Goal: Transaction & Acquisition: Purchase product/service

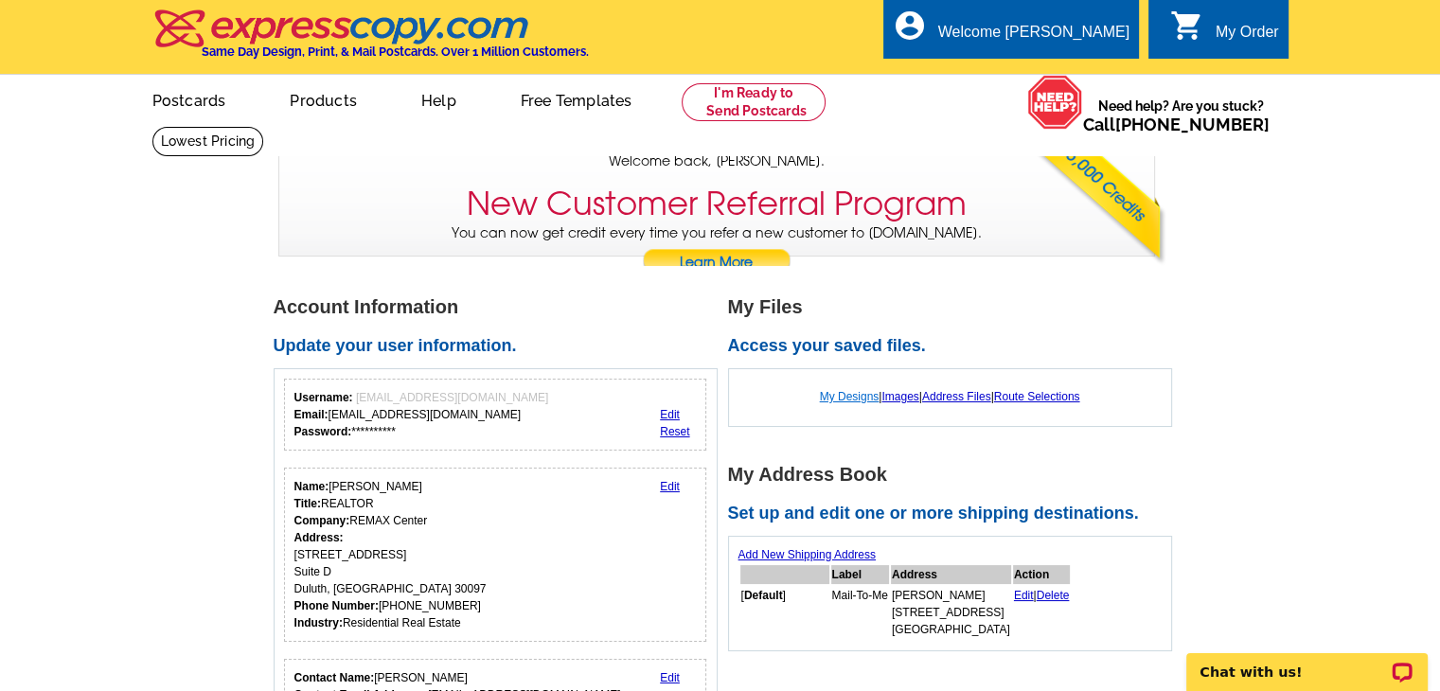
click at [832, 393] on link "My Designs" at bounding box center [850, 396] width 60 height 13
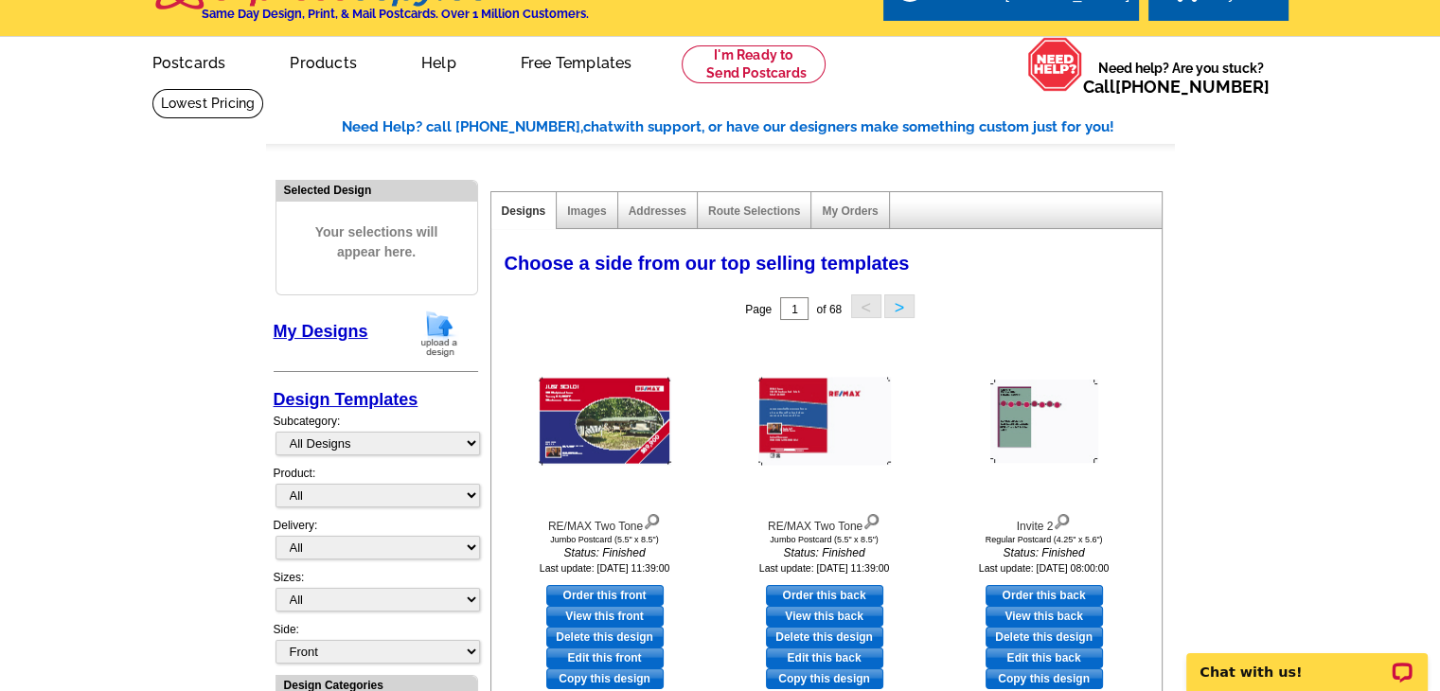
scroll to position [76, 0]
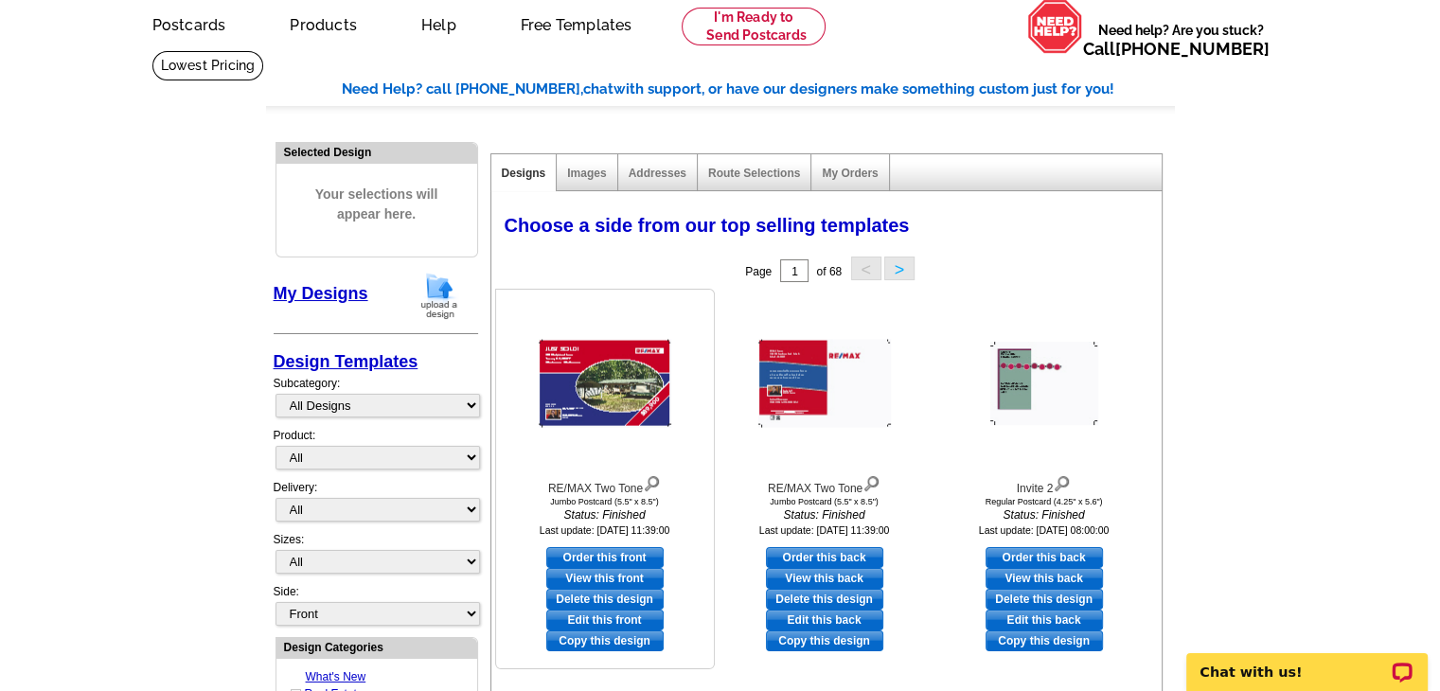
click at [614, 618] on link "Edit this front" at bounding box center [604, 620] width 117 height 21
select select "2"
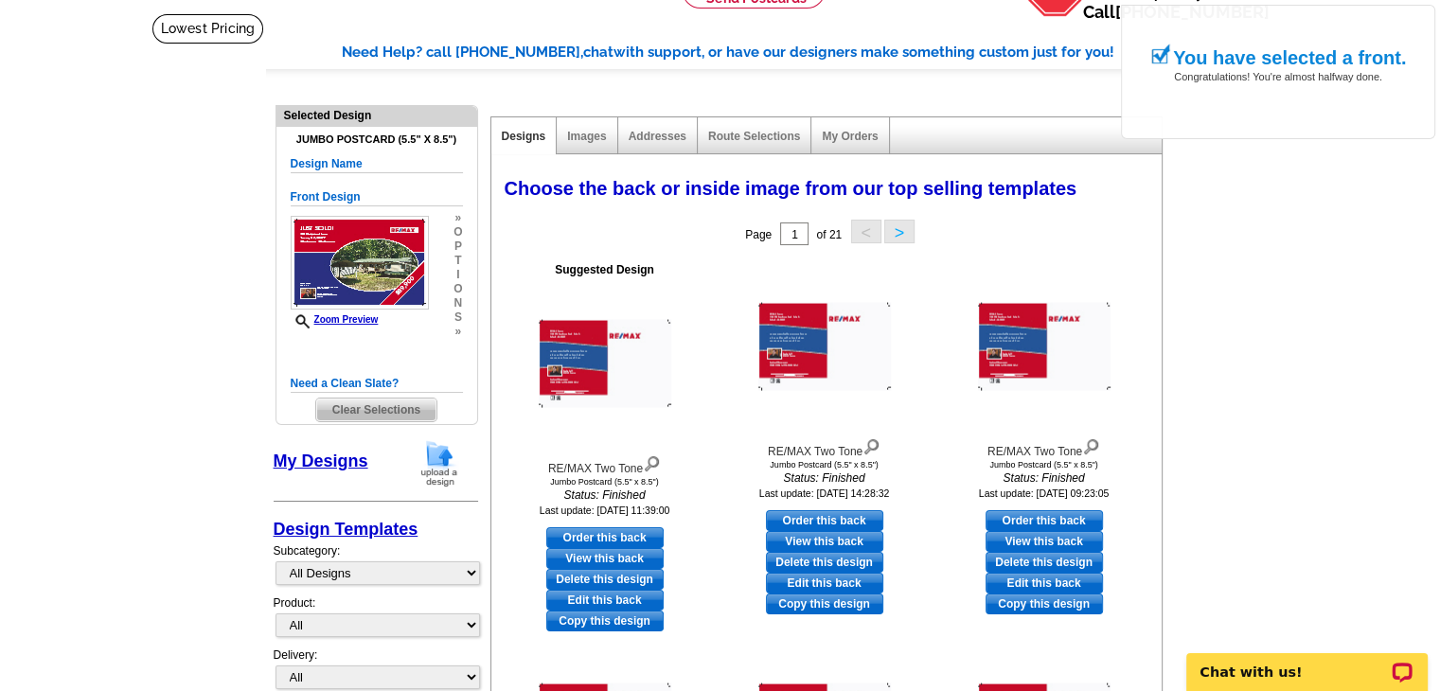
scroll to position [125, 0]
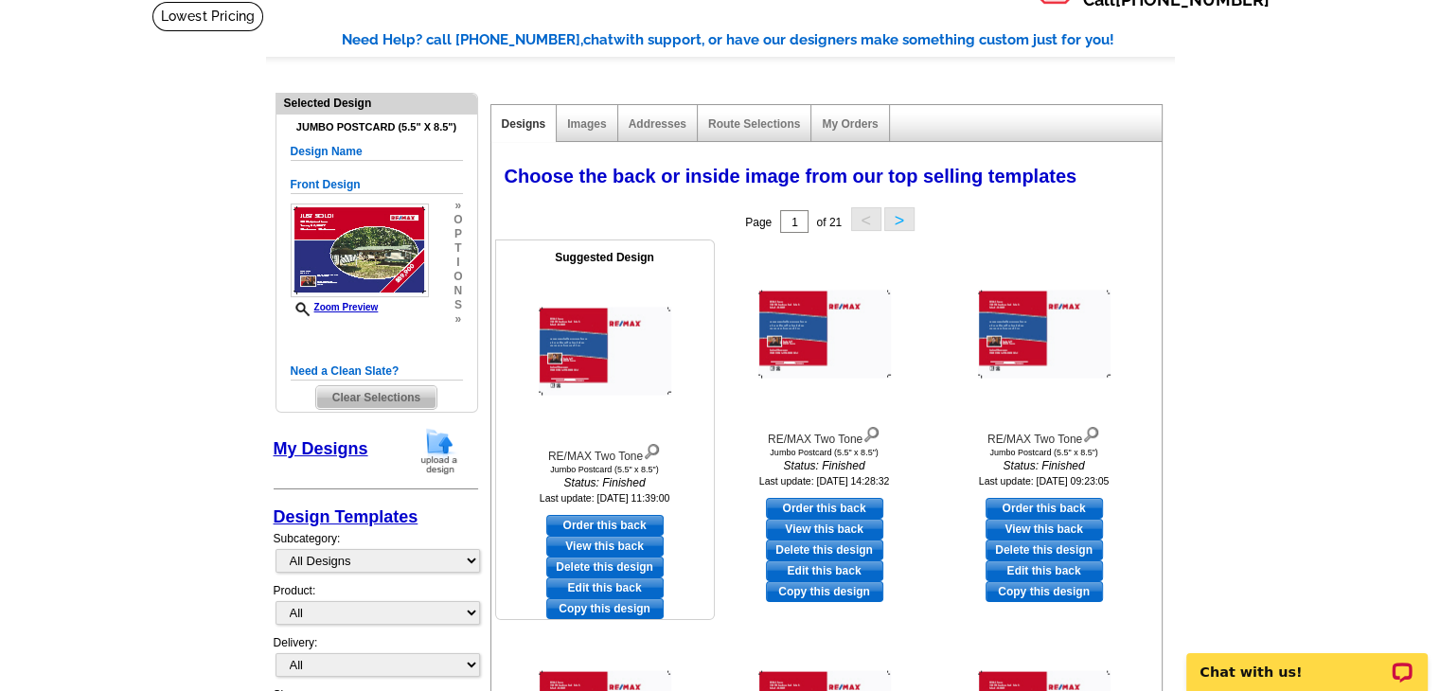
click at [637, 586] on link "Edit this back" at bounding box center [604, 588] width 117 height 21
select select "front"
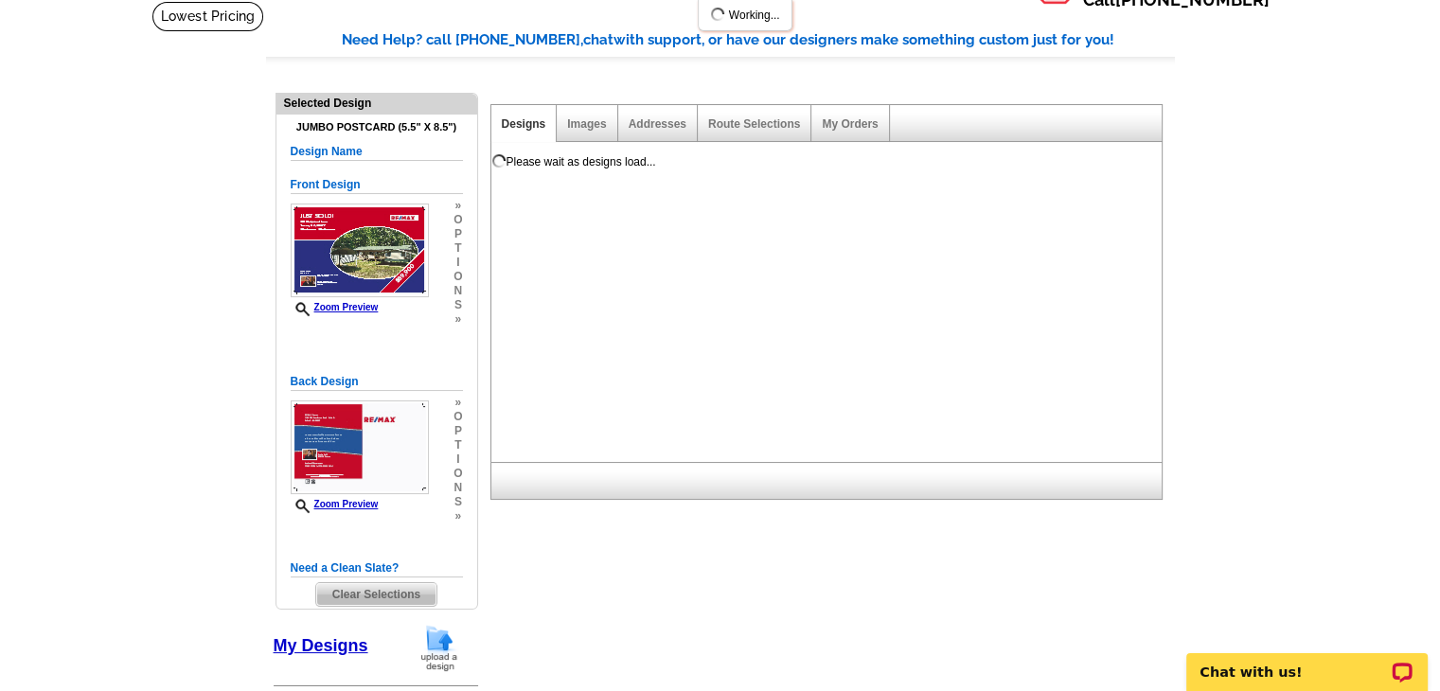
scroll to position [0, 0]
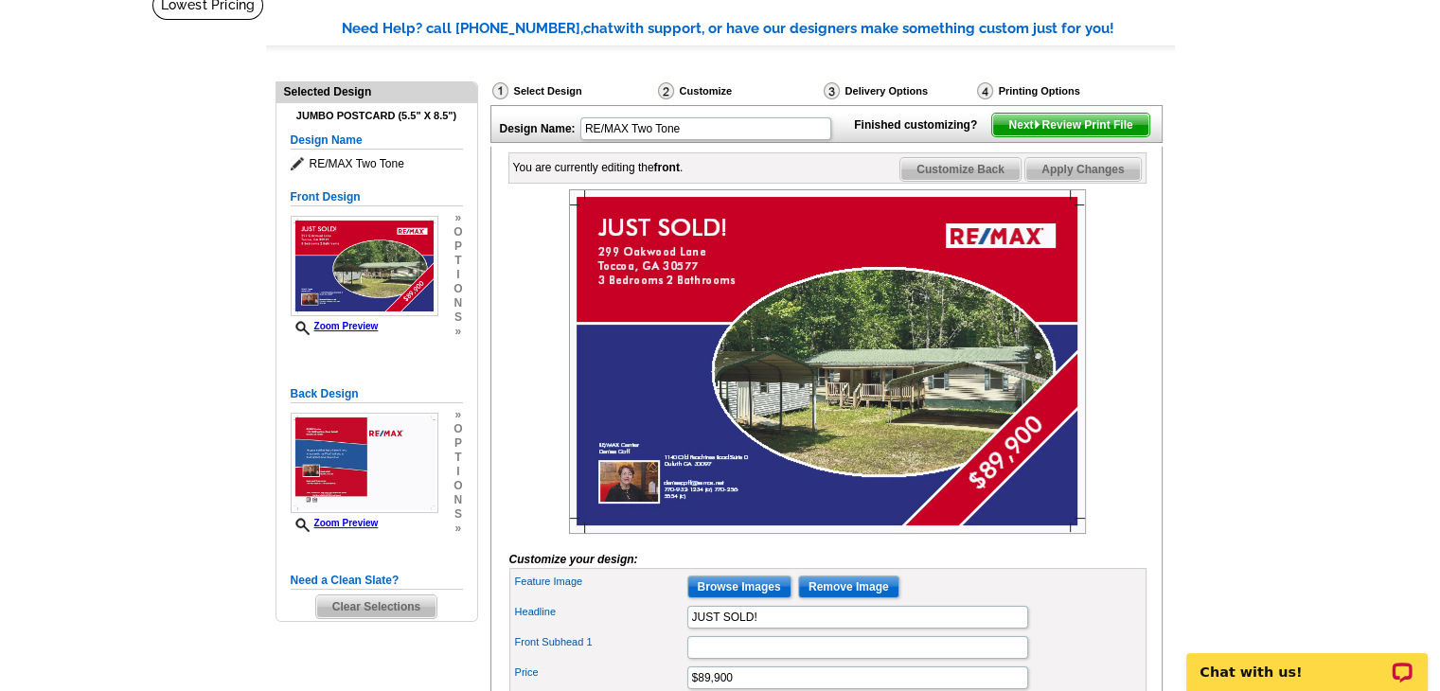
scroll to position [164, 0]
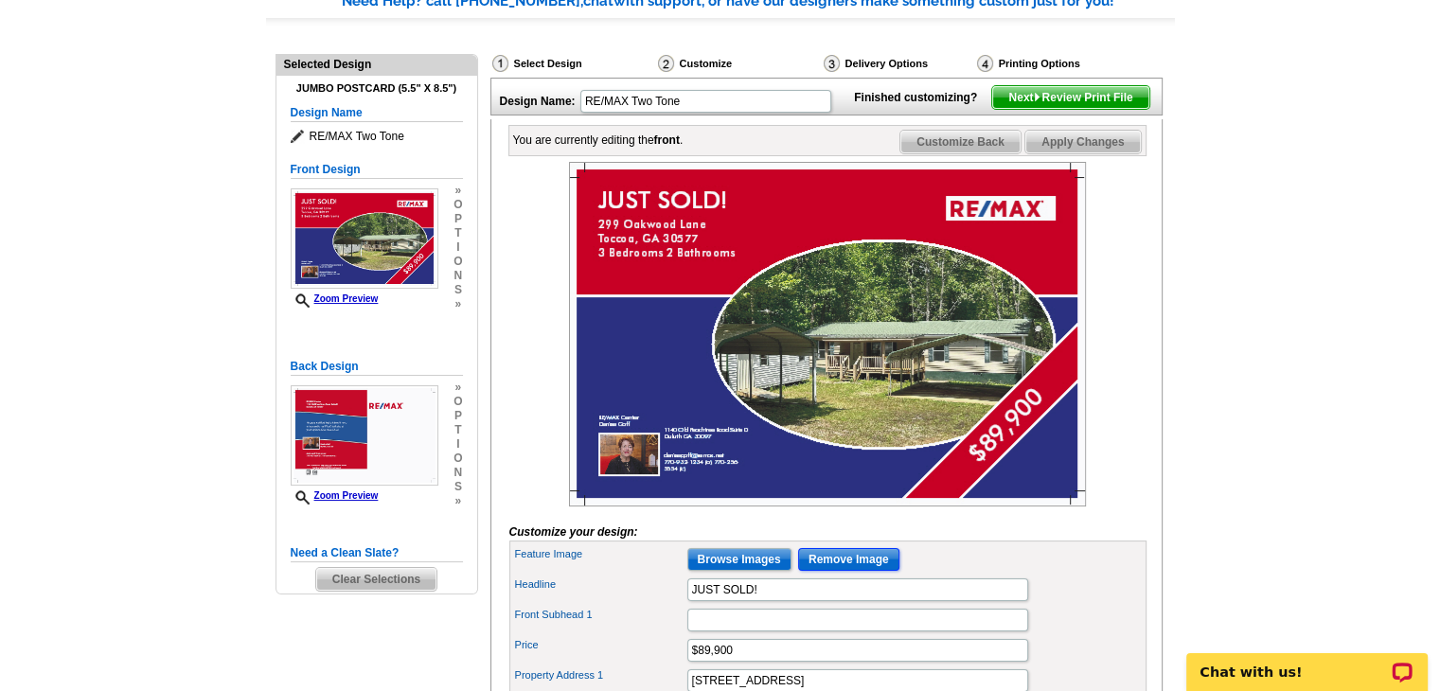
click at [826, 571] on input "Remove Image" at bounding box center [848, 559] width 101 height 23
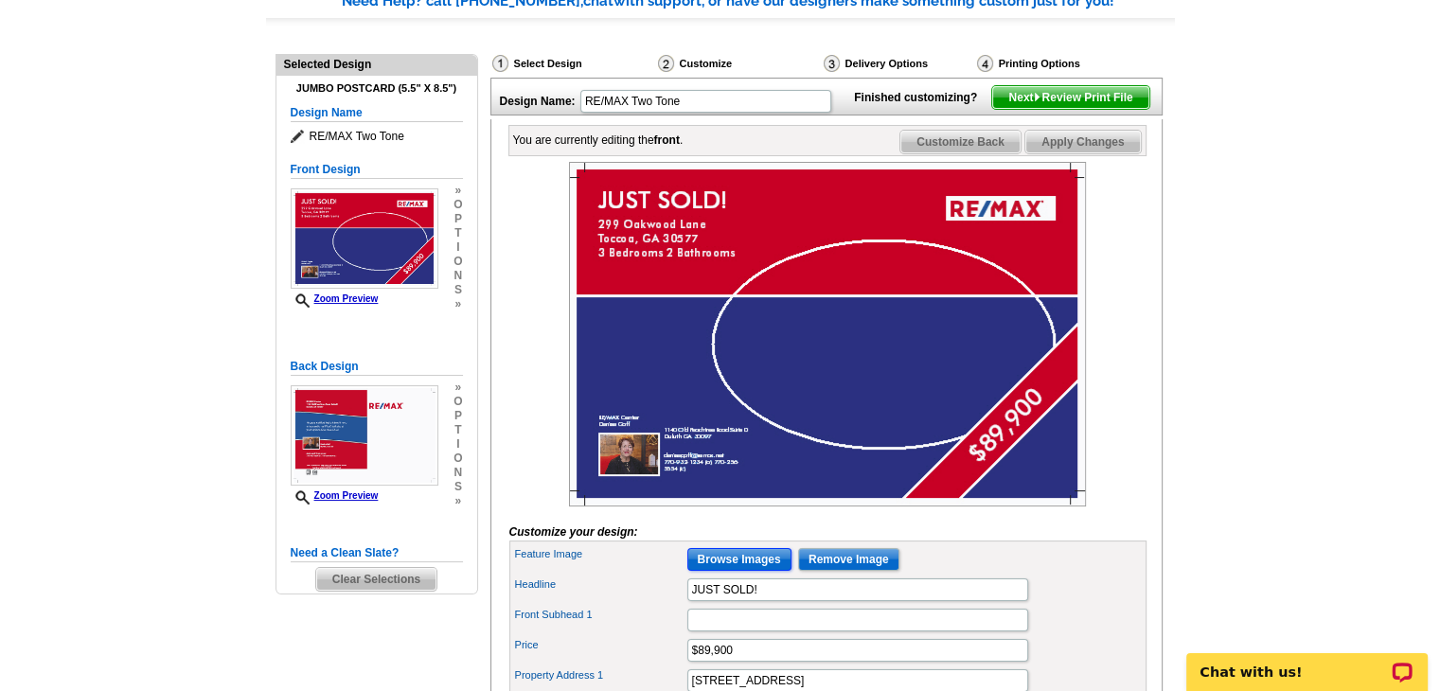
click at [739, 571] on input "Browse Images" at bounding box center [739, 559] width 104 height 23
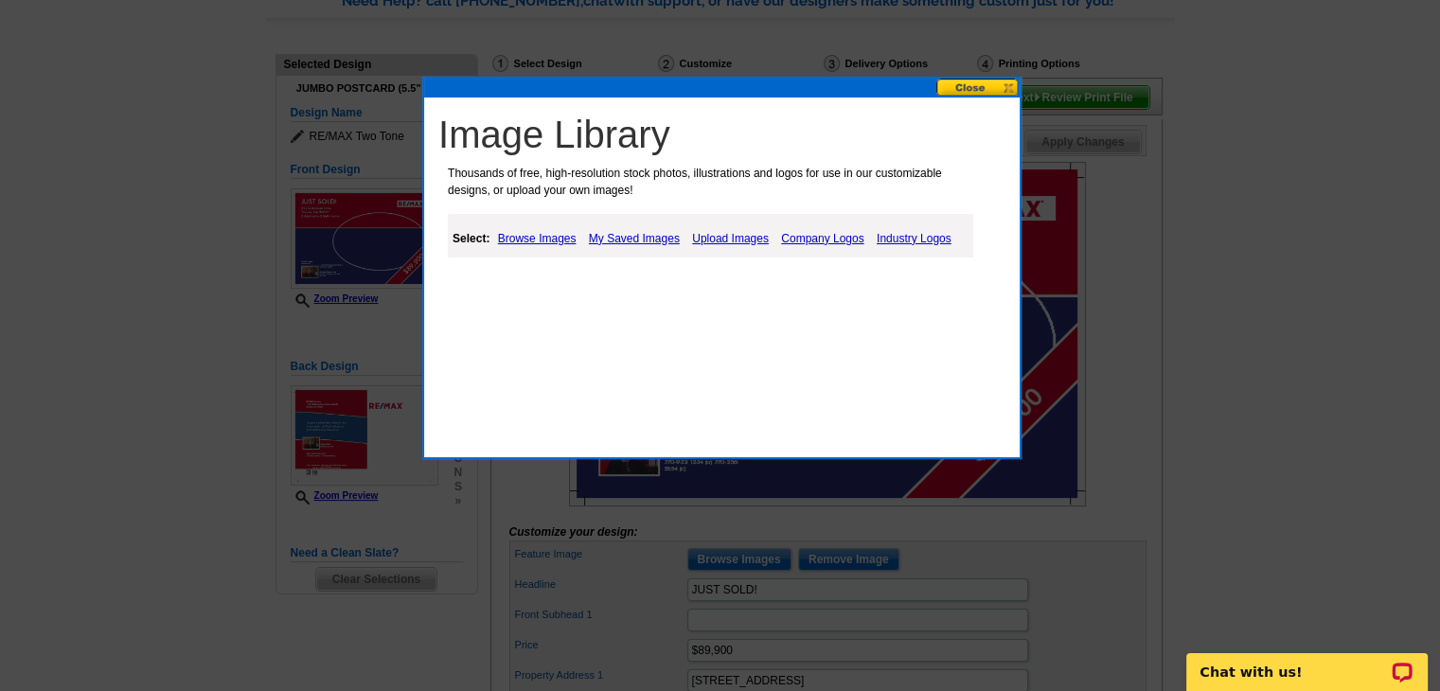
click at [723, 238] on link "Upload Images" at bounding box center [730, 238] width 86 height 23
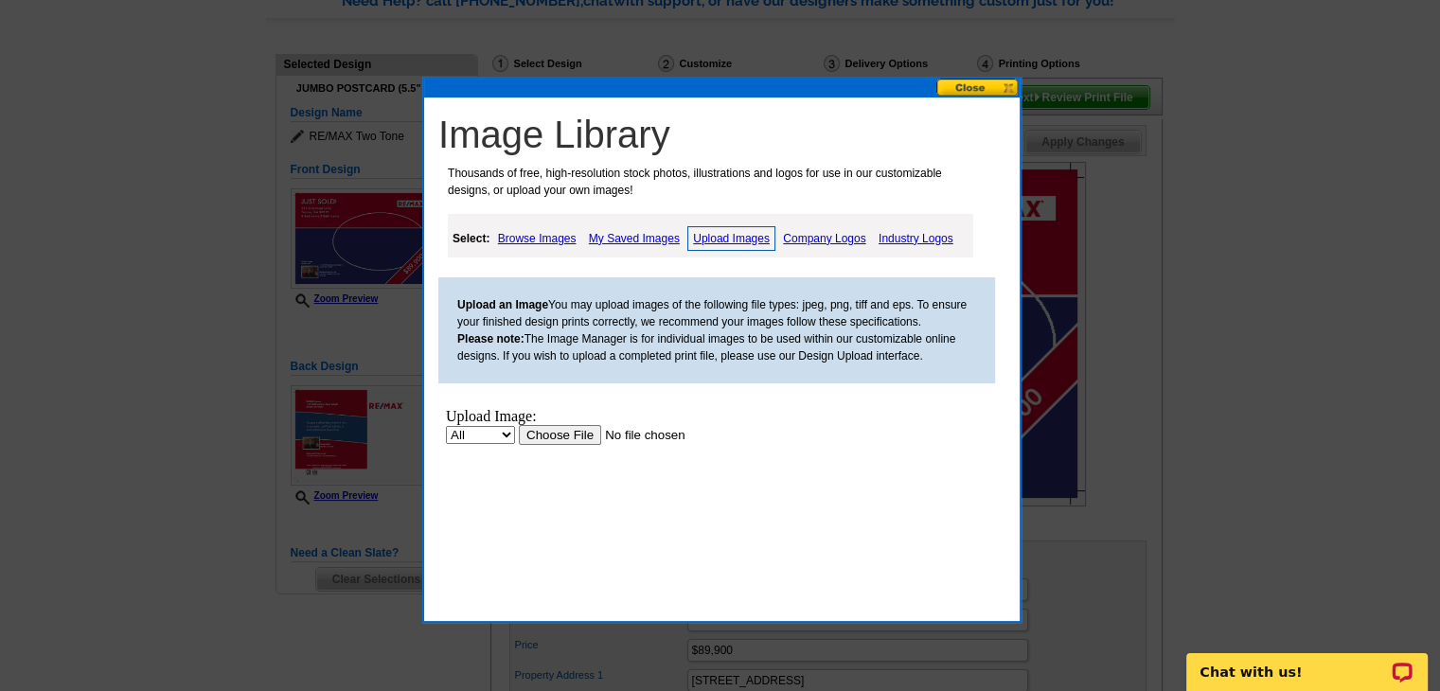
scroll to position [0, 0]
click at [489, 437] on select "All Property" at bounding box center [480, 434] width 69 height 18
click at [551, 433] on input "file" at bounding box center [639, 434] width 240 height 20
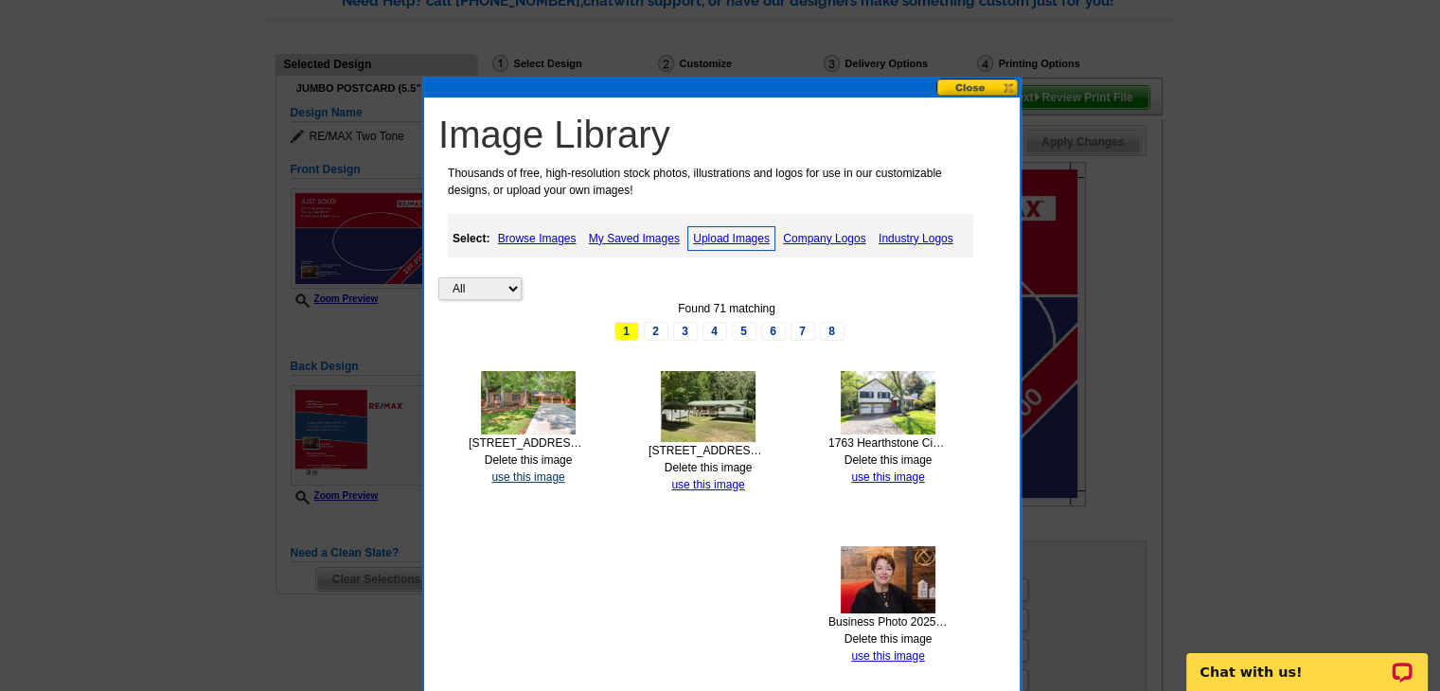
click at [536, 476] on link "use this image" at bounding box center [527, 477] width 73 height 13
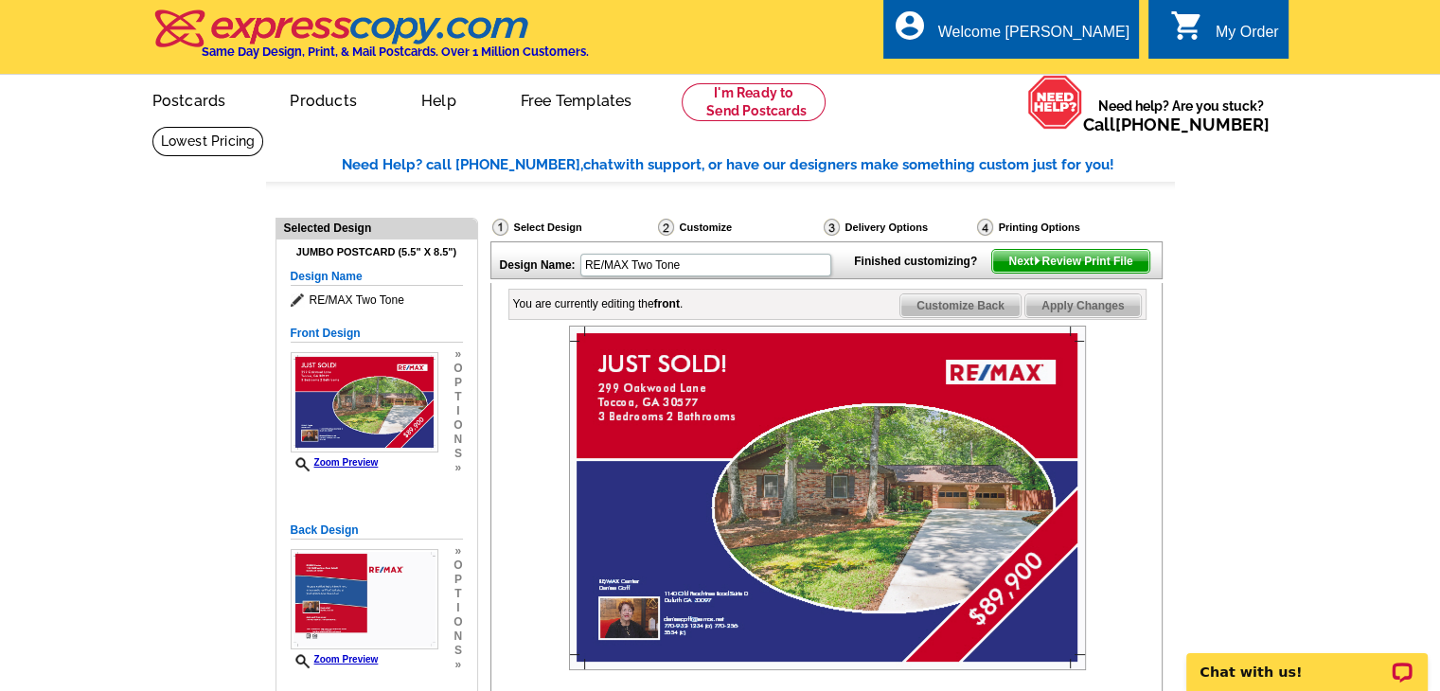
scroll to position [604, 0]
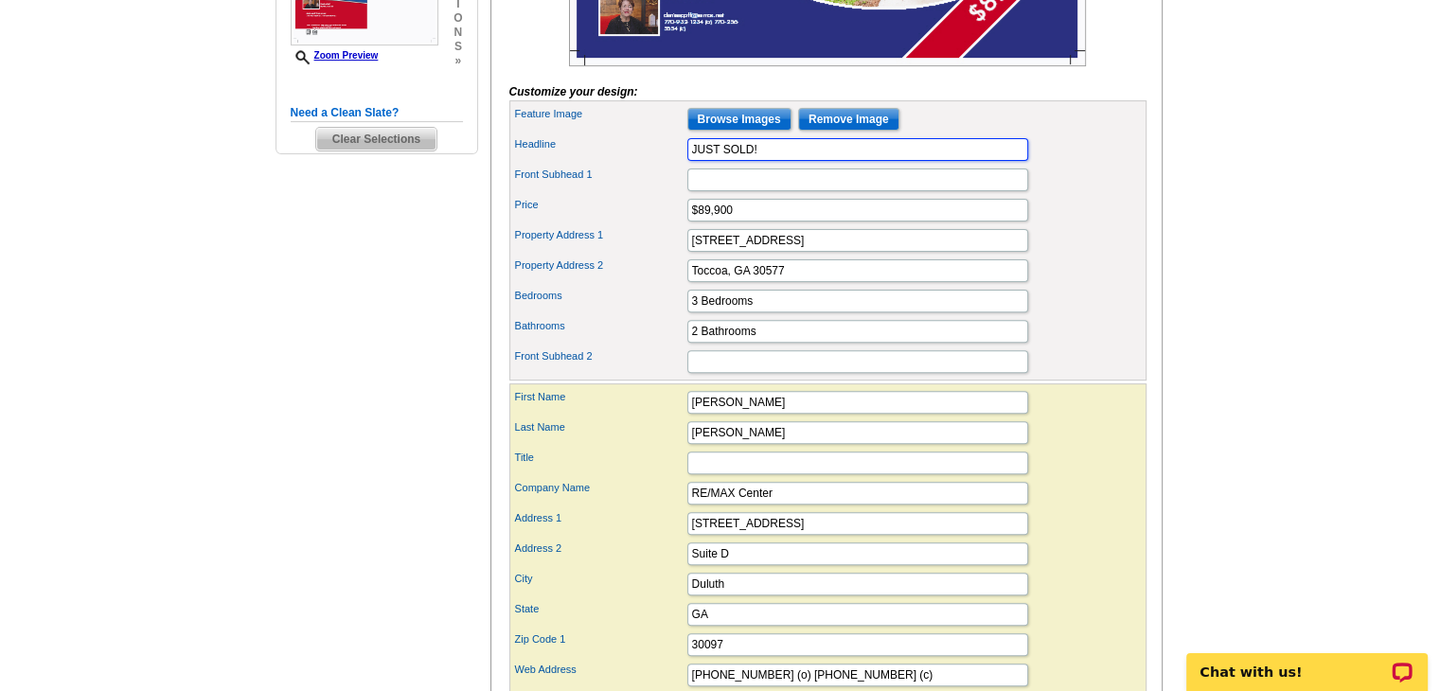
click at [776, 161] on input "JUST SOLD!" at bounding box center [857, 149] width 341 height 23
type input "J"
type input "JUST LISTED!"
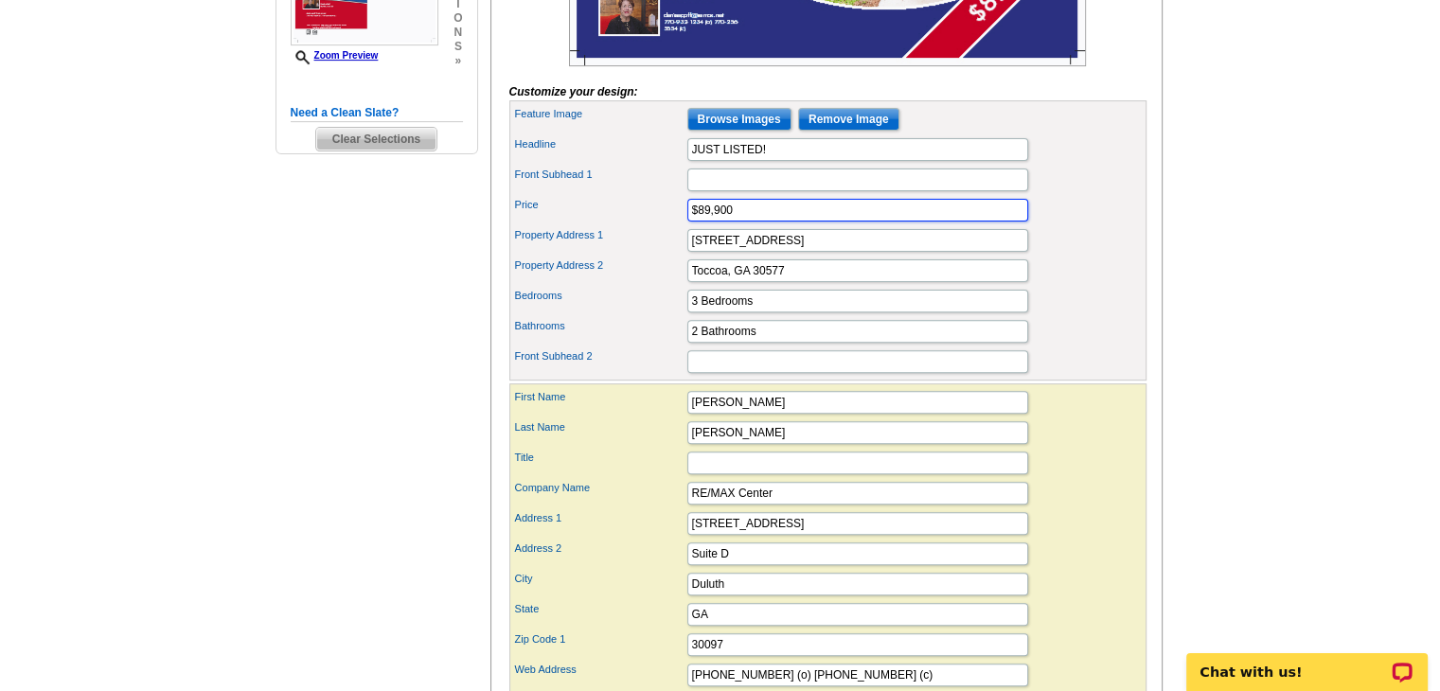
scroll to position [0, 0]
click at [757, 222] on input "$89,900" at bounding box center [857, 210] width 341 height 23
type input "$599,000"
click at [802, 252] on input "299 Oakwood Lane" at bounding box center [857, 240] width 341 height 23
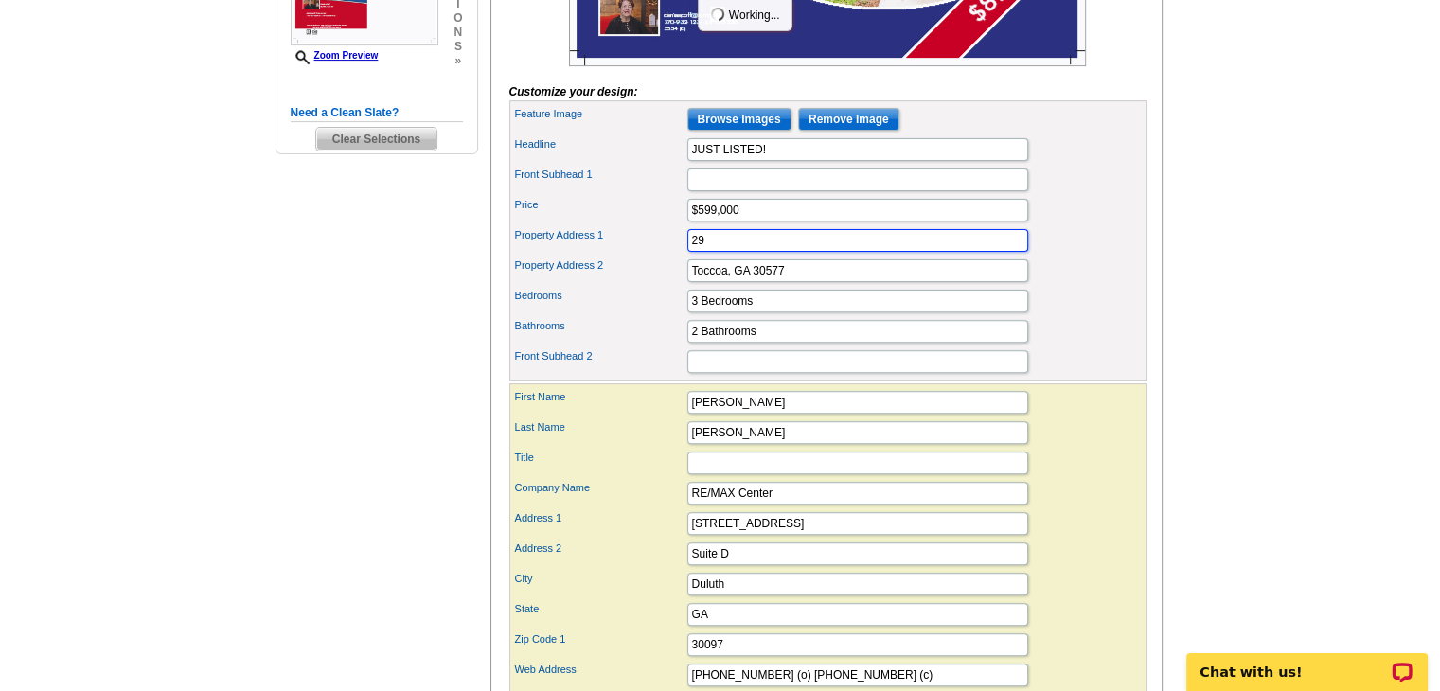
type input "2"
type input "1249 Heritage Hills Circle"
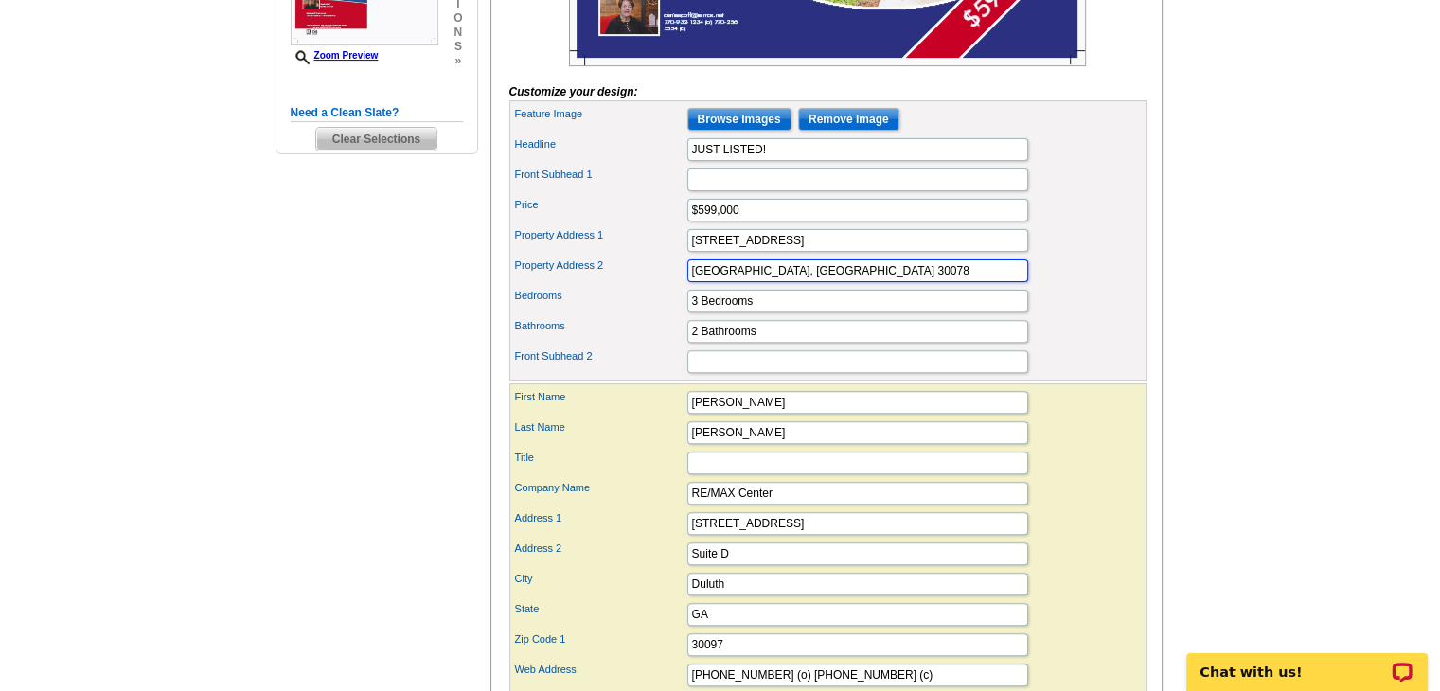
type input "Snellville, GA 30078"
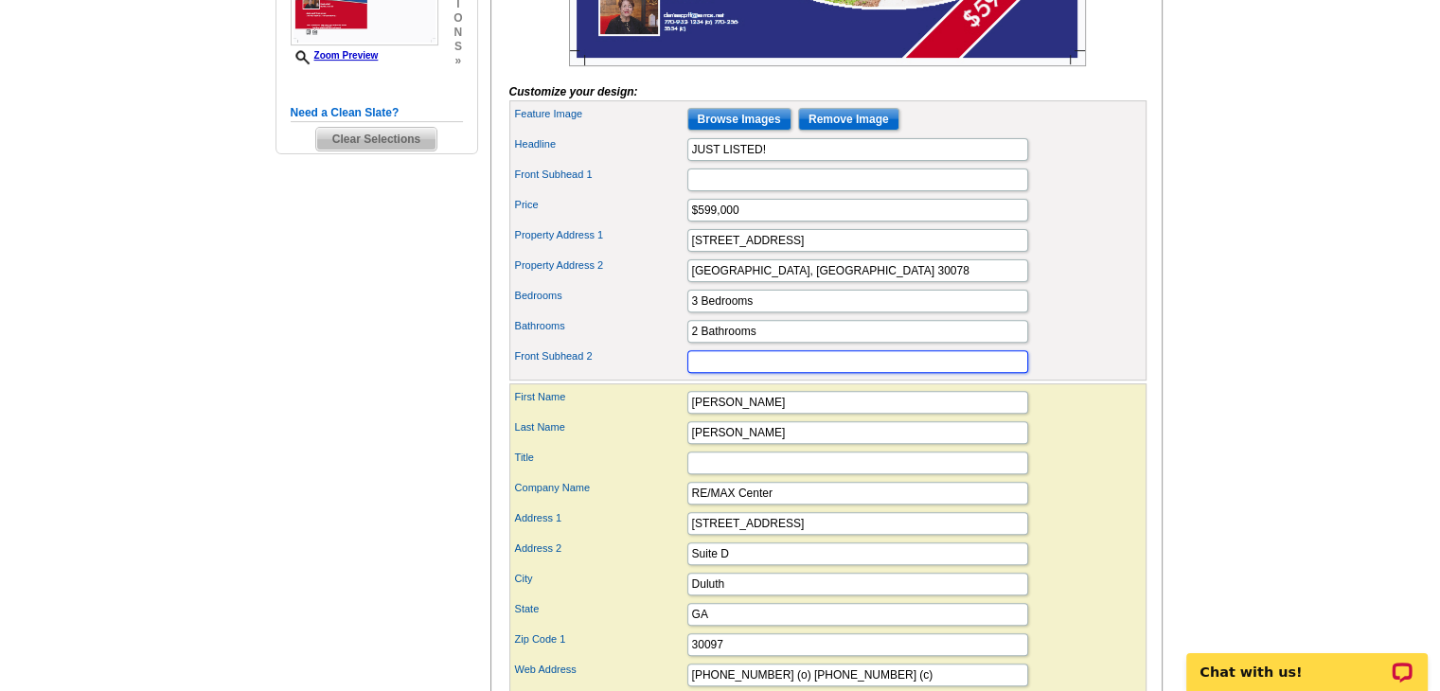
click at [769, 373] on input "Front Subhead 2" at bounding box center [857, 361] width 341 height 23
type input "a"
type input "Amazing Home!"
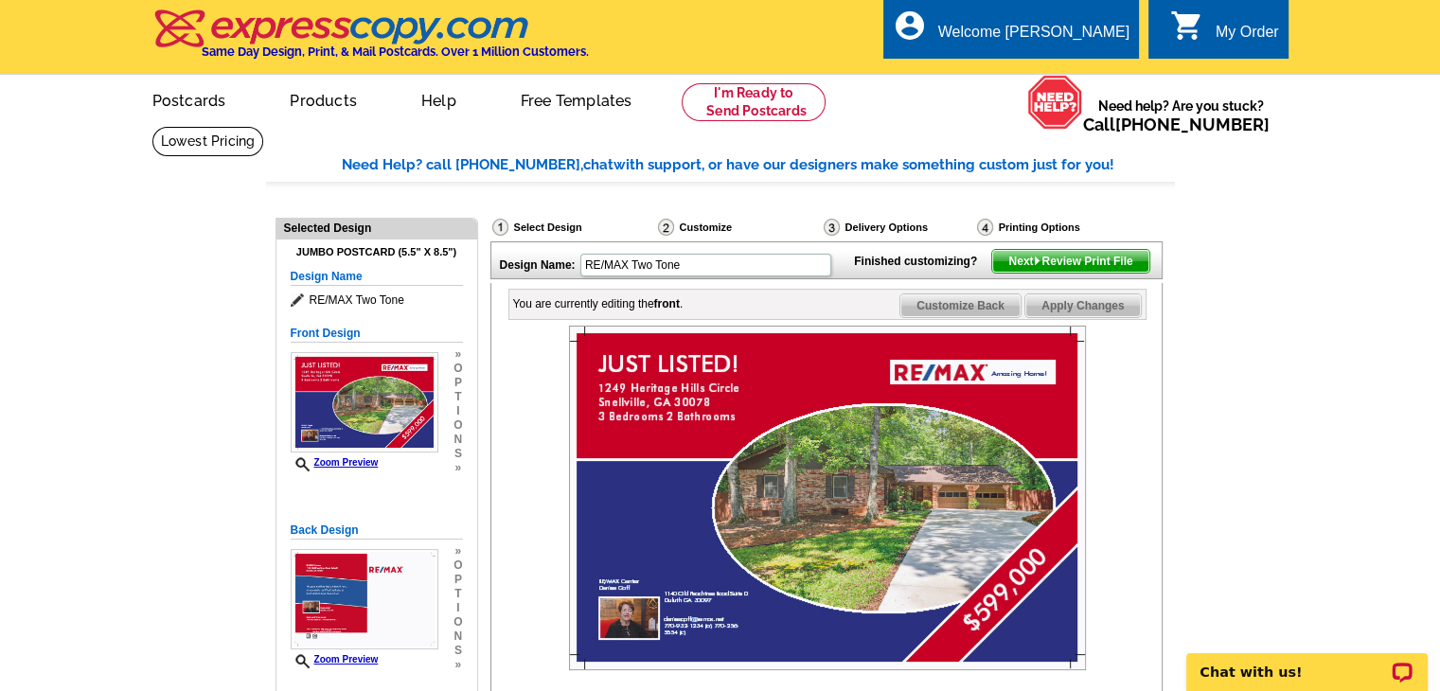
click at [970, 317] on span "Customize Back" at bounding box center [961, 305] width 120 height 23
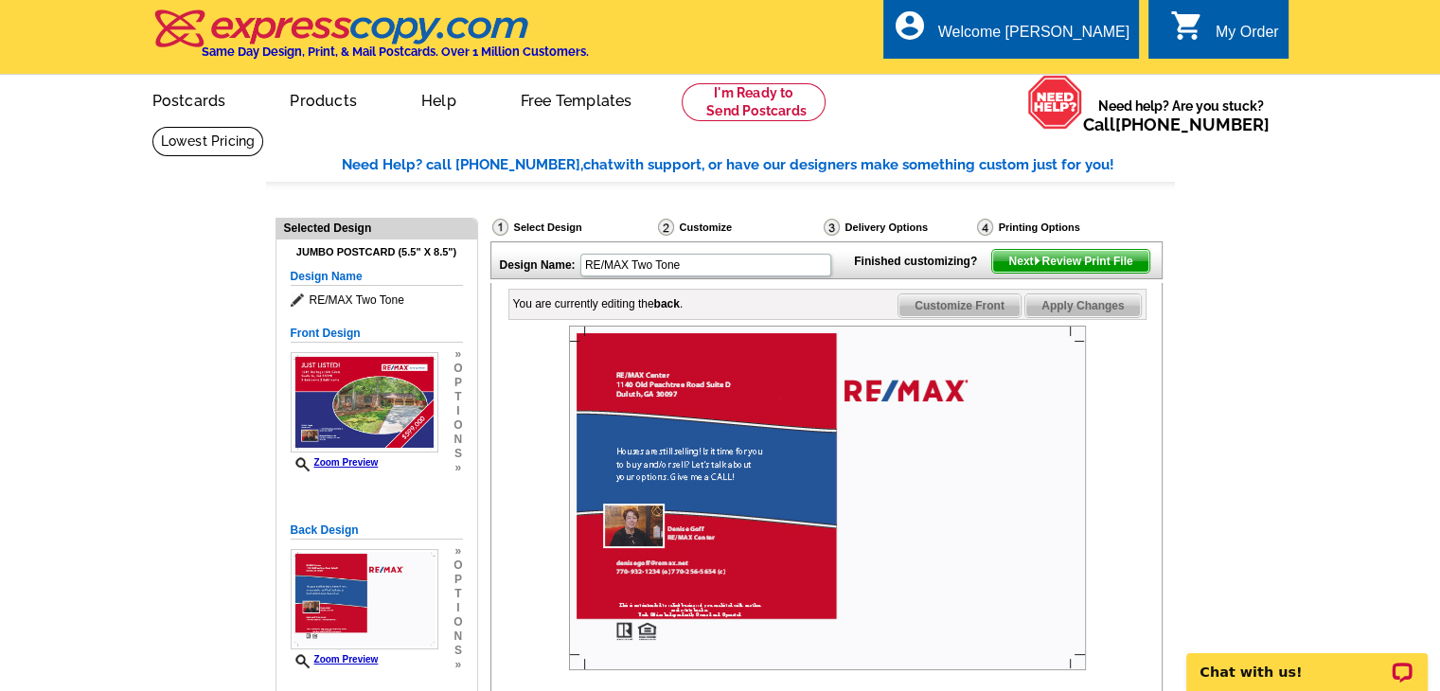
scroll to position [604, 0]
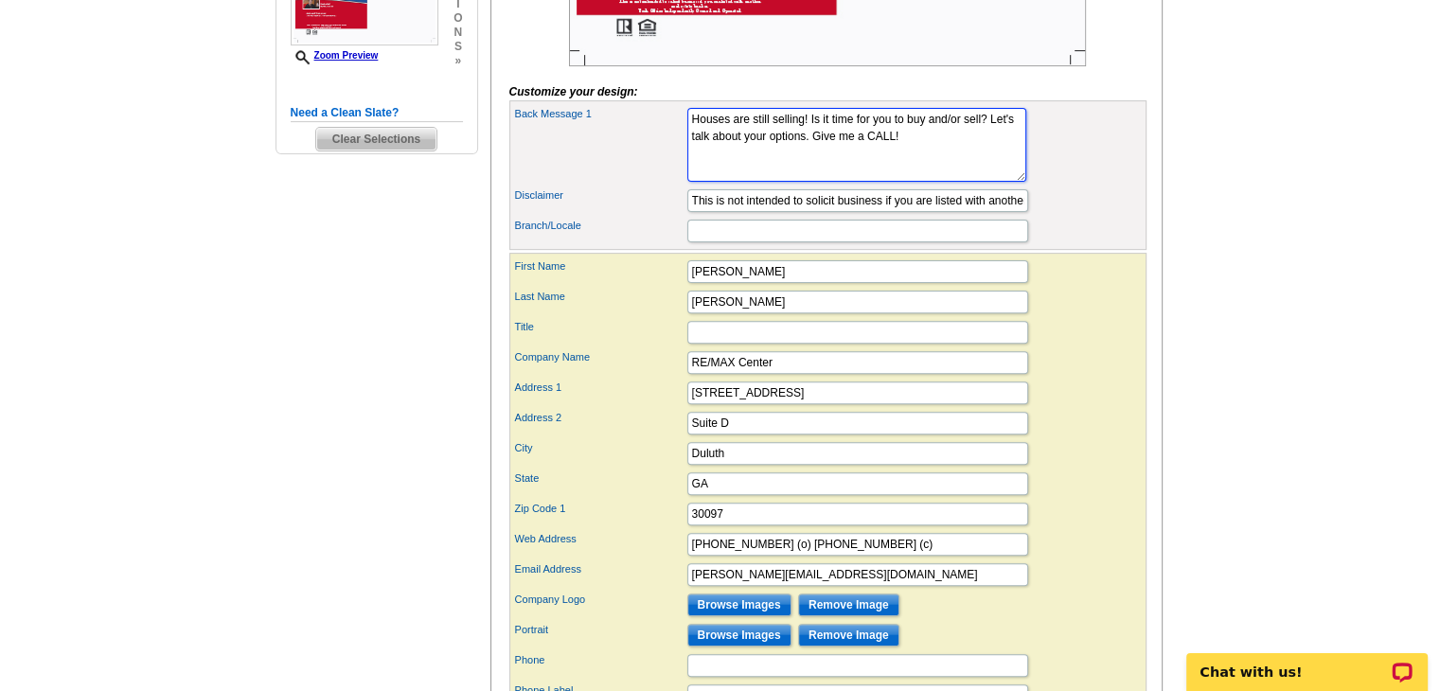
click at [927, 170] on textarea "Houses are still selling! Is it time for you to buy and/or sell? Let's talk abo…" at bounding box center [856, 145] width 339 height 74
type textarea "H"
click at [927, 170] on textarea "Houses are still selling! Is it time for you to buy and/or sell? Let's talk abo…" at bounding box center [856, 145] width 339 height 74
click at [825, 179] on textarea "Houses are still selling! Is it time for you to buy and/or sell? Let's talk abo…" at bounding box center [856, 145] width 339 height 74
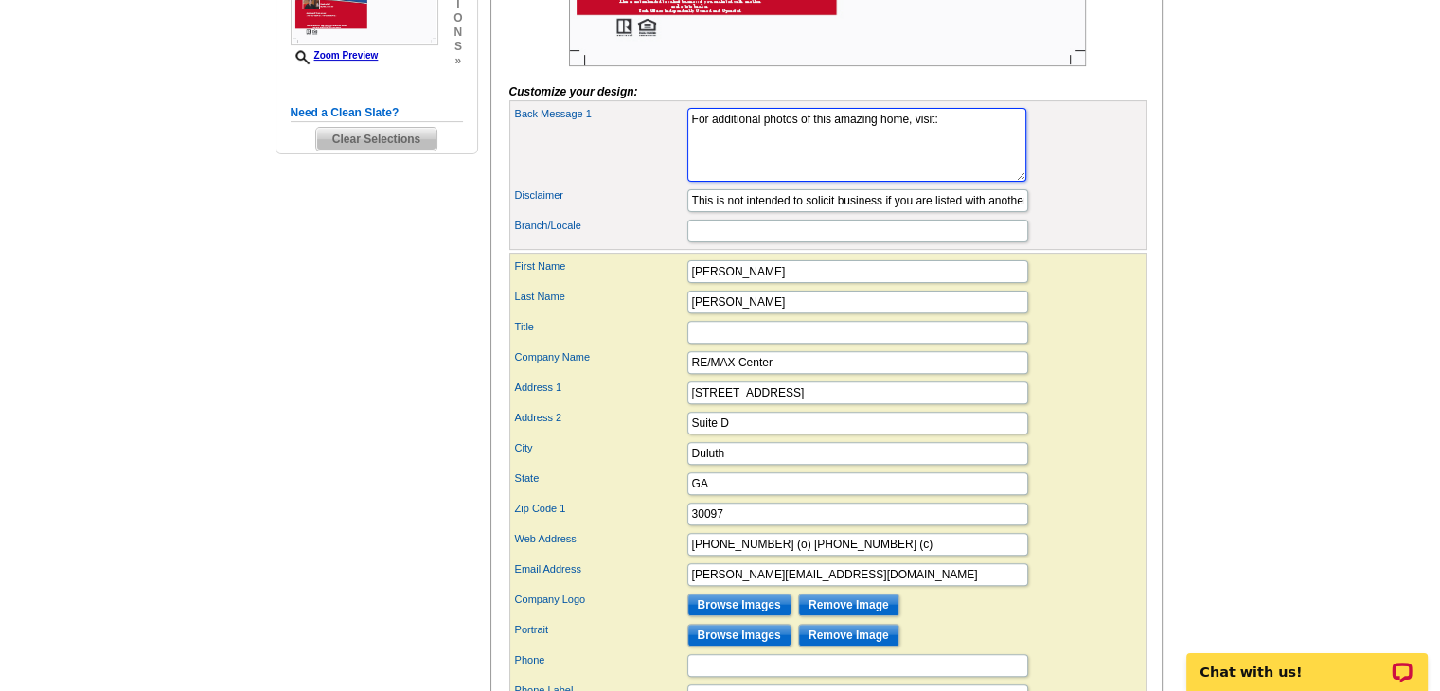
click at [944, 156] on textarea "Houses are still selling! Is it time for you to buy and/or sell? Let's talk abo…" at bounding box center [856, 145] width 339 height 74
paste textarea "https://na01.safelinks.protection.outlook.com/?url=https%3A%2F%2Fwww.propertypa…"
type textarea "For additional photos of this amazing home, visit: https://na01.safelinks.prote…"
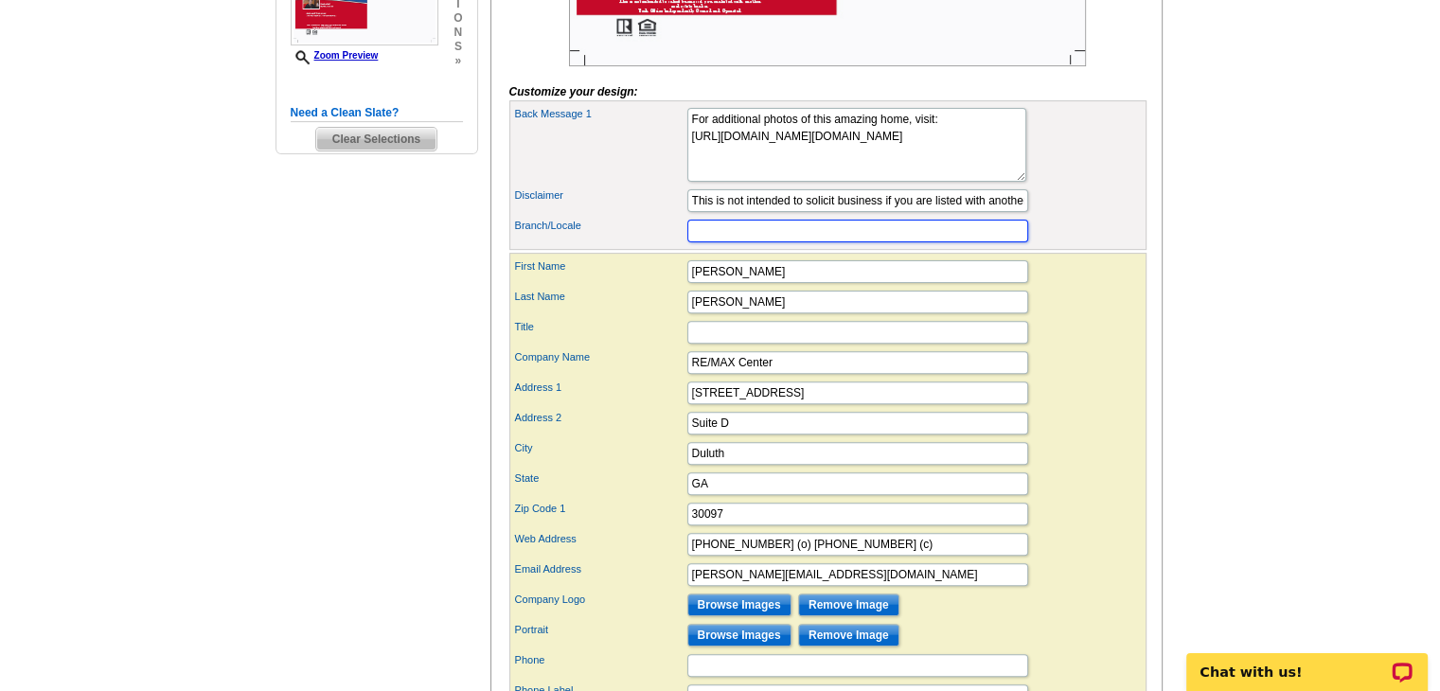
click at [879, 242] on input "Branch/Locale" at bounding box center [857, 231] width 341 height 23
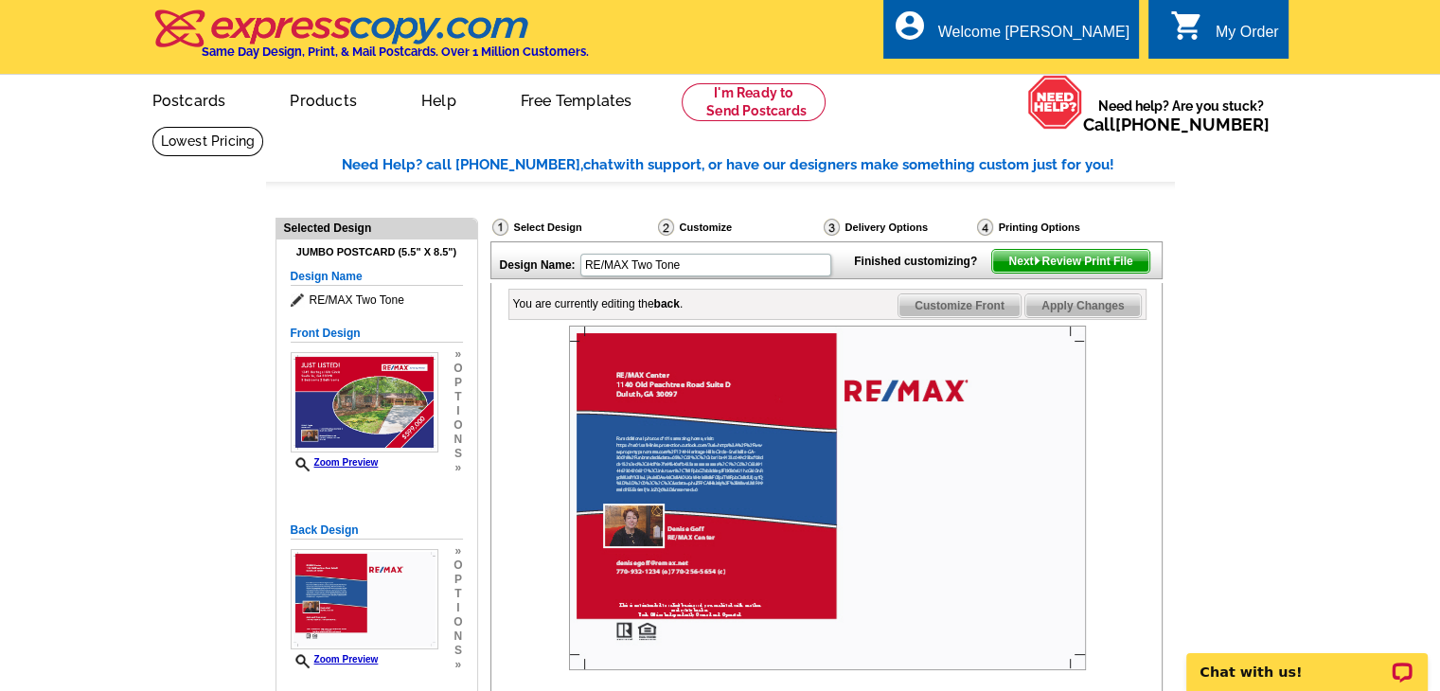
click at [1049, 273] on span "Next Review Print File" at bounding box center [1070, 261] width 156 height 23
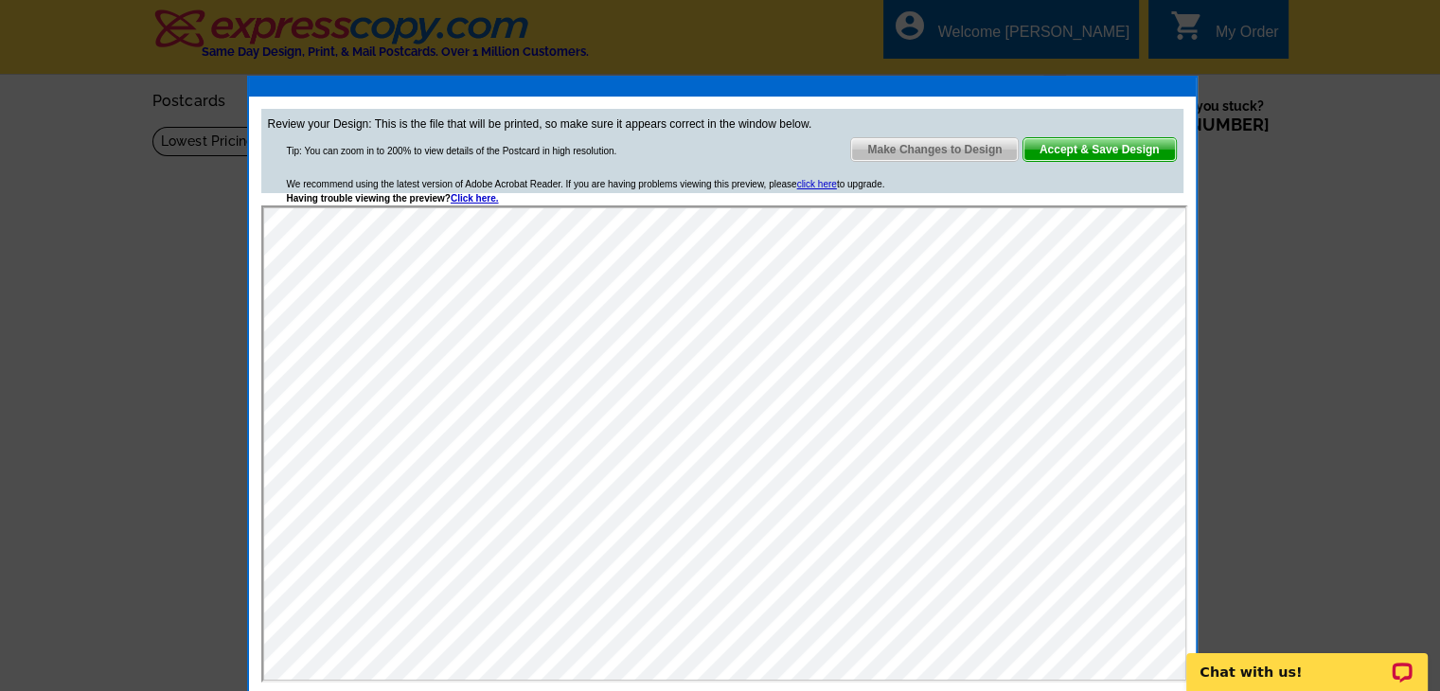
click at [1178, 669] on div "Chat with us!" at bounding box center [1307, 666] width 266 height 50
click at [1175, 646] on div "Chat with us!" at bounding box center [1307, 666] width 266 height 50
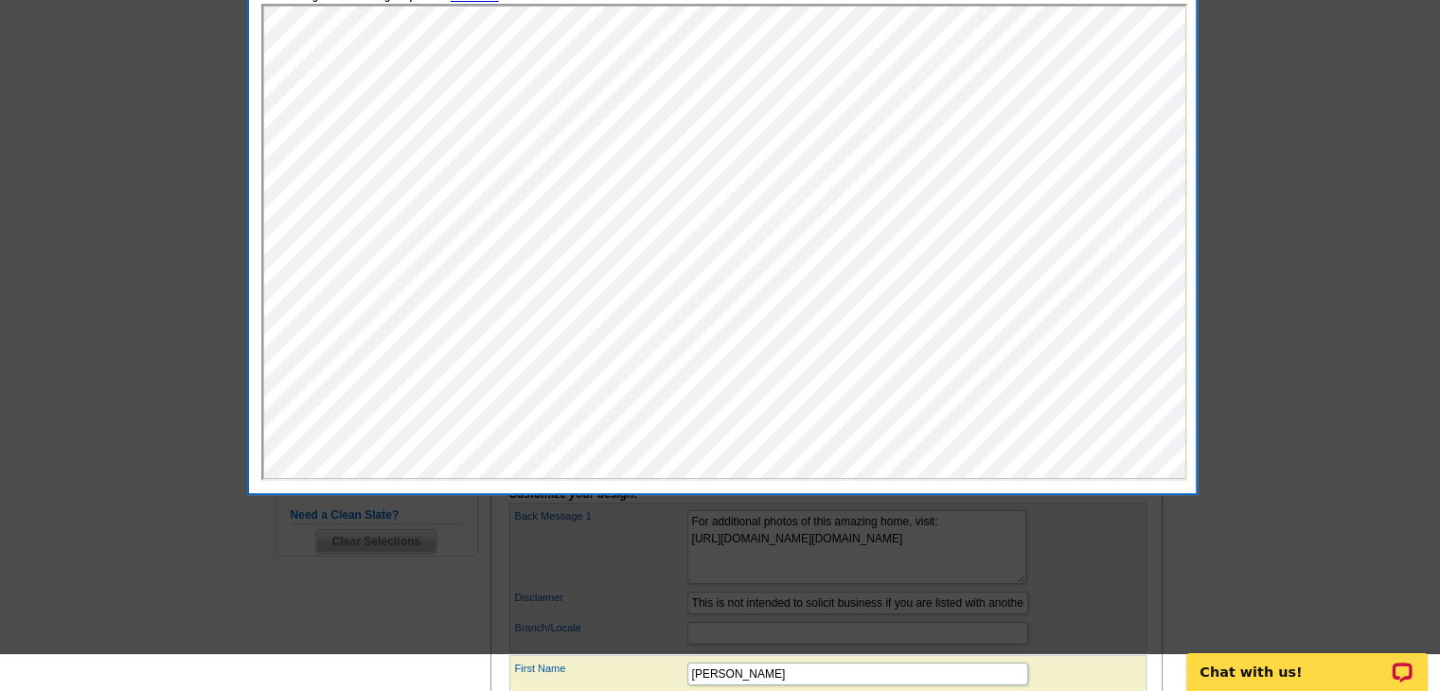
scroll to position [214, 0]
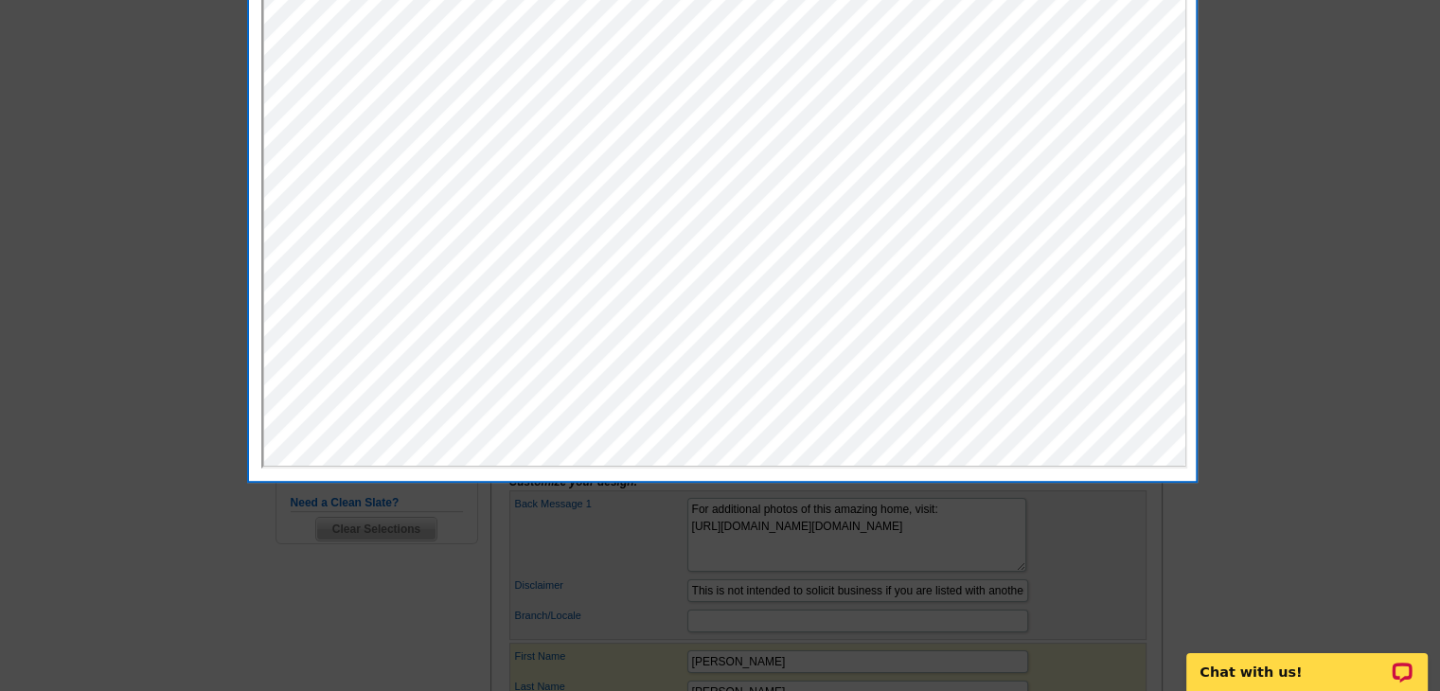
click at [1196, 457] on div "Review your Design: This is the file that will be printed, so make sure it appe…" at bounding box center [722, 172] width 951 height 621
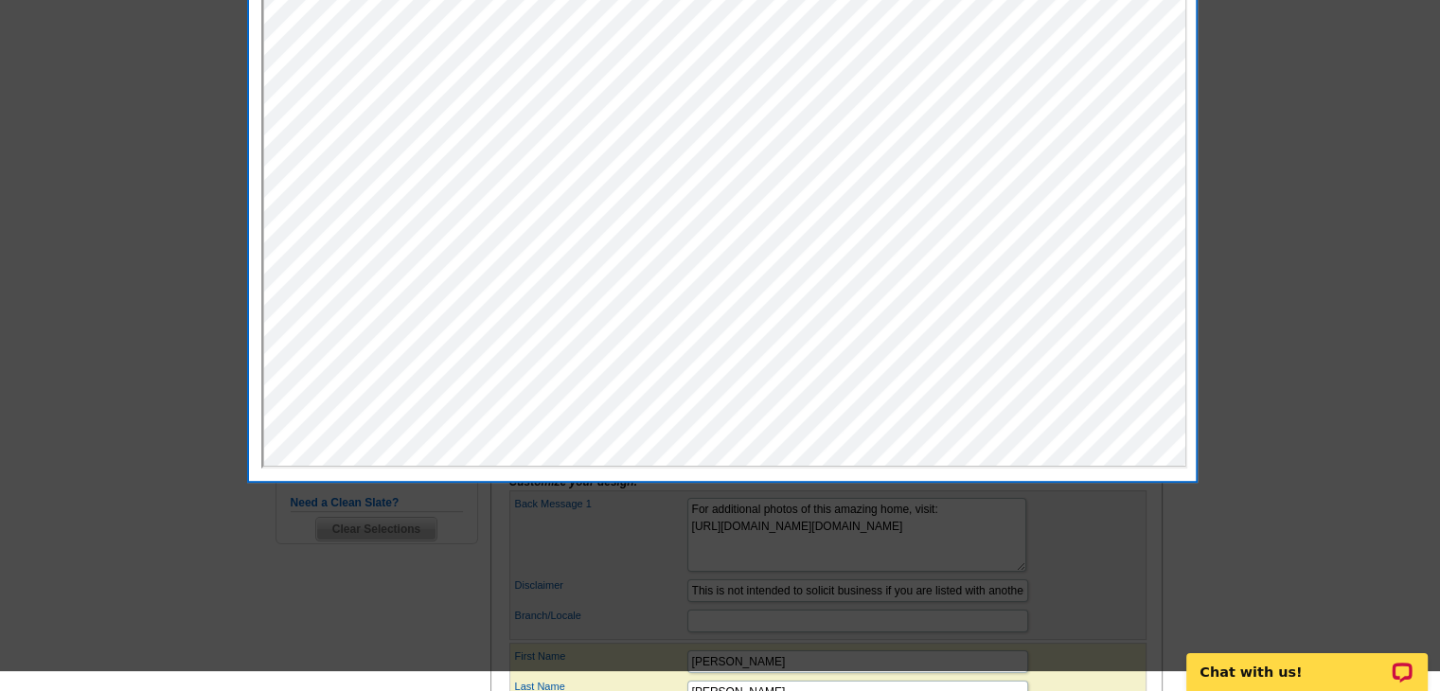
scroll to position [0, 0]
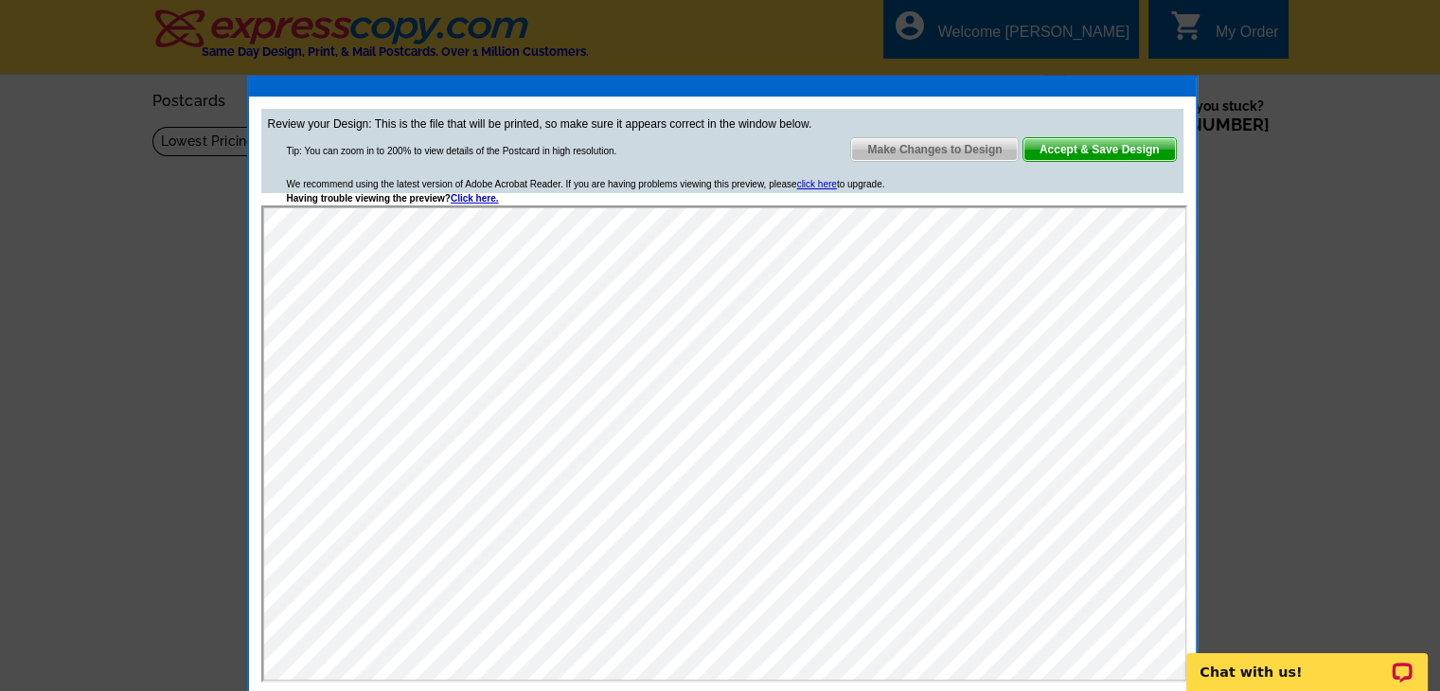
click at [1083, 144] on span "Accept & Save Design" at bounding box center [1100, 149] width 152 height 23
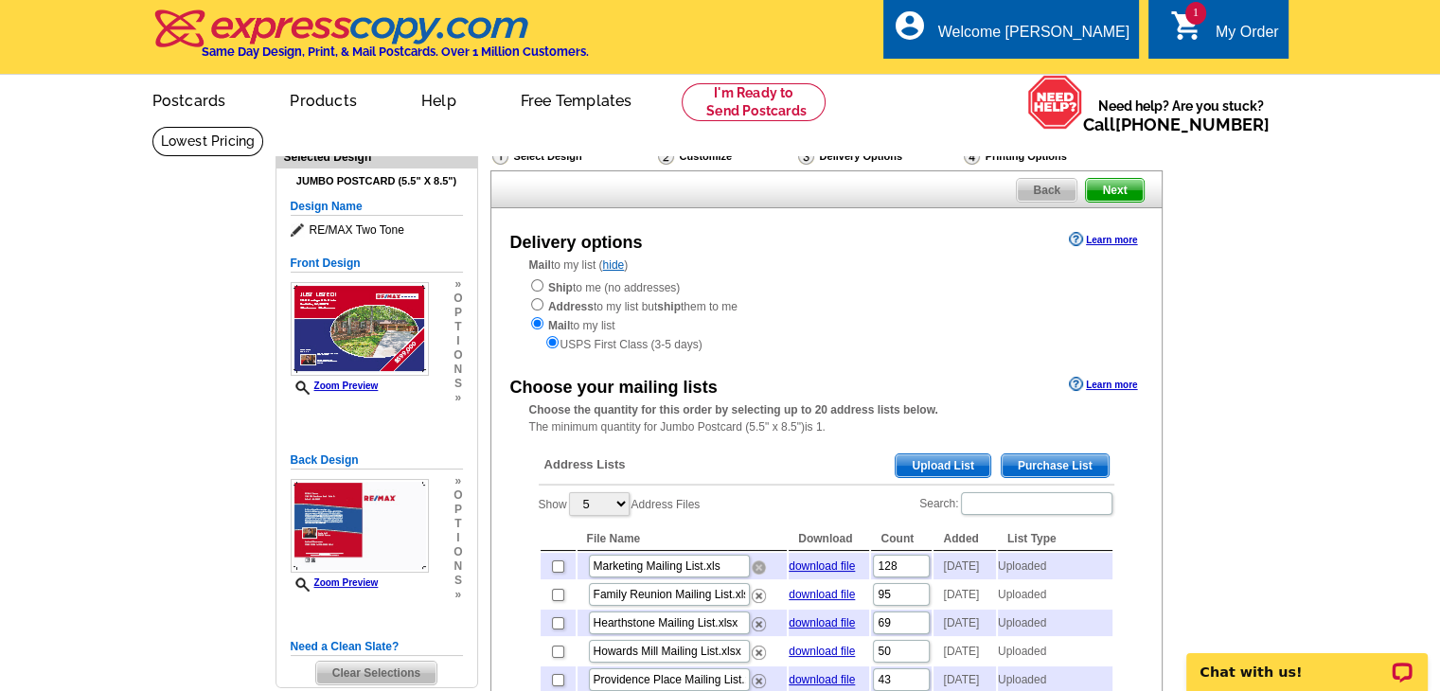
click at [759, 569] on img at bounding box center [759, 568] width 14 height 14
click at [939, 469] on span "Upload List" at bounding box center [943, 466] width 94 height 23
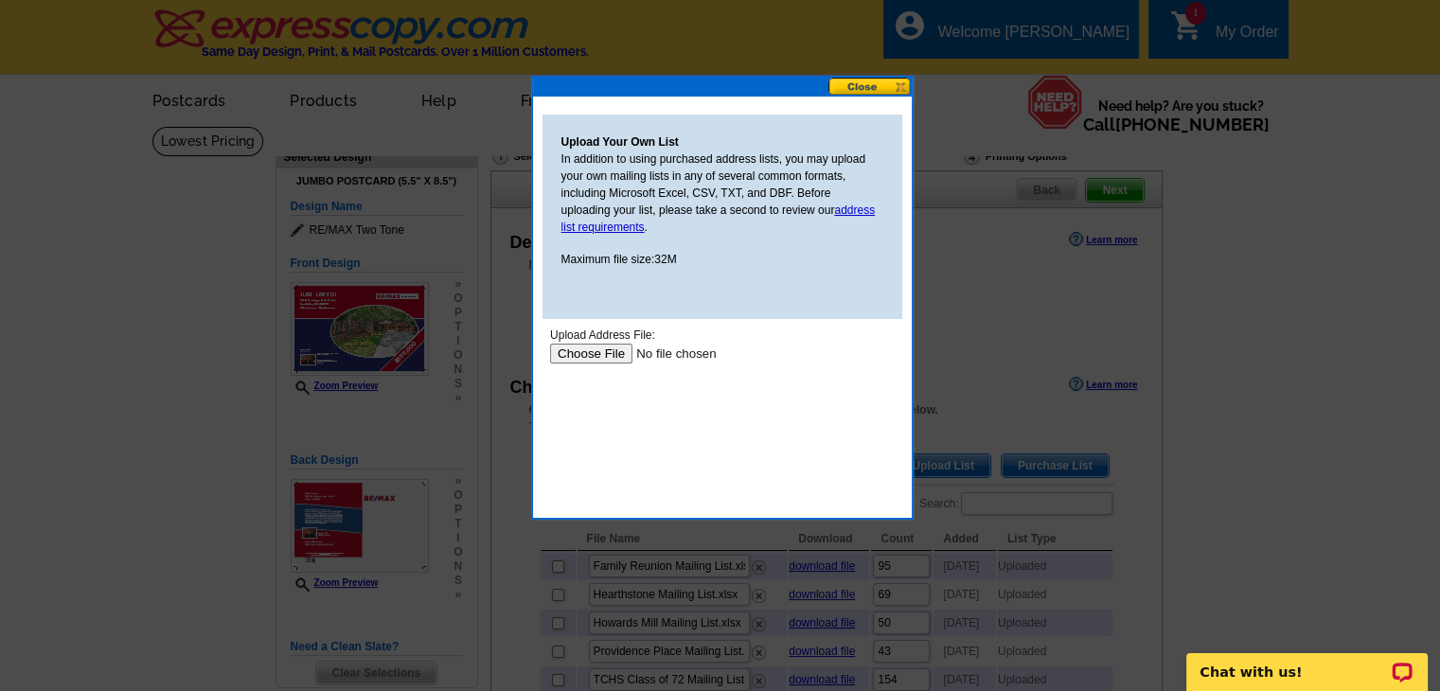
click at [611, 360] on input "file" at bounding box center [669, 354] width 240 height 20
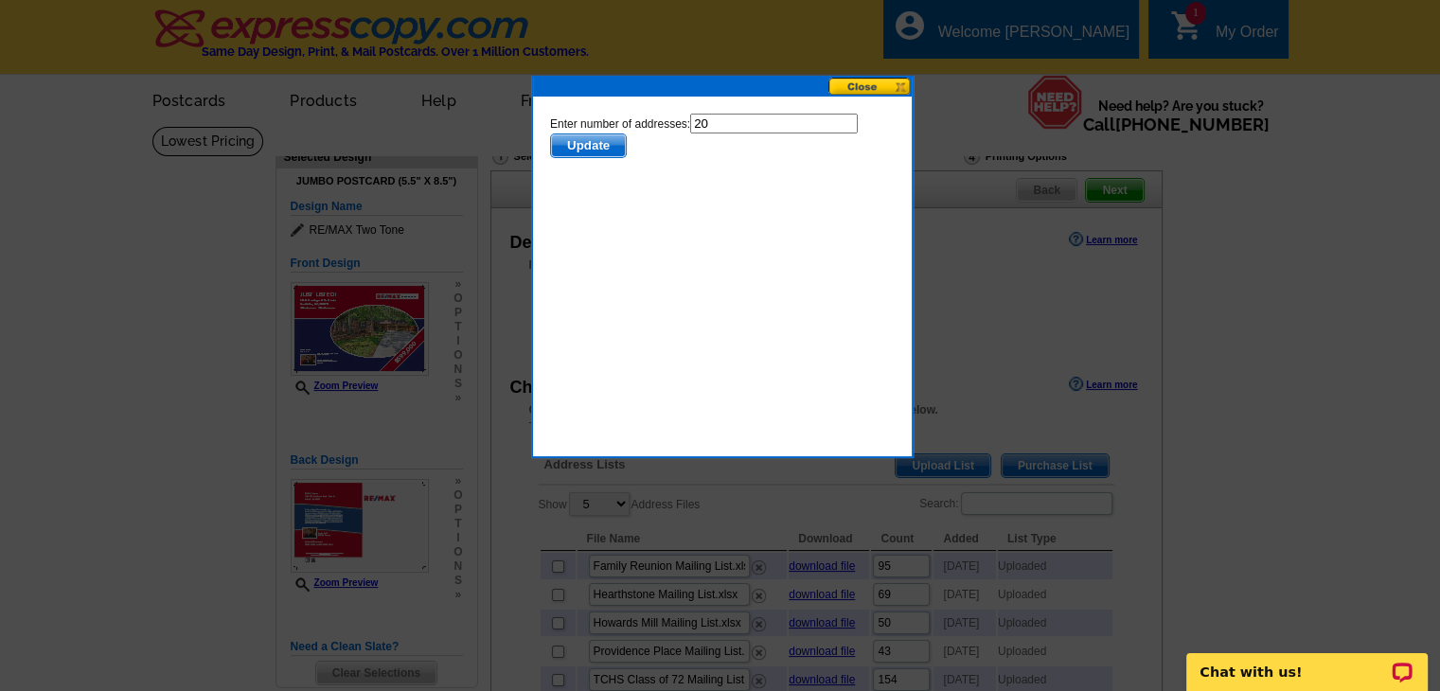
click at [589, 139] on span "Update" at bounding box center [587, 145] width 75 height 23
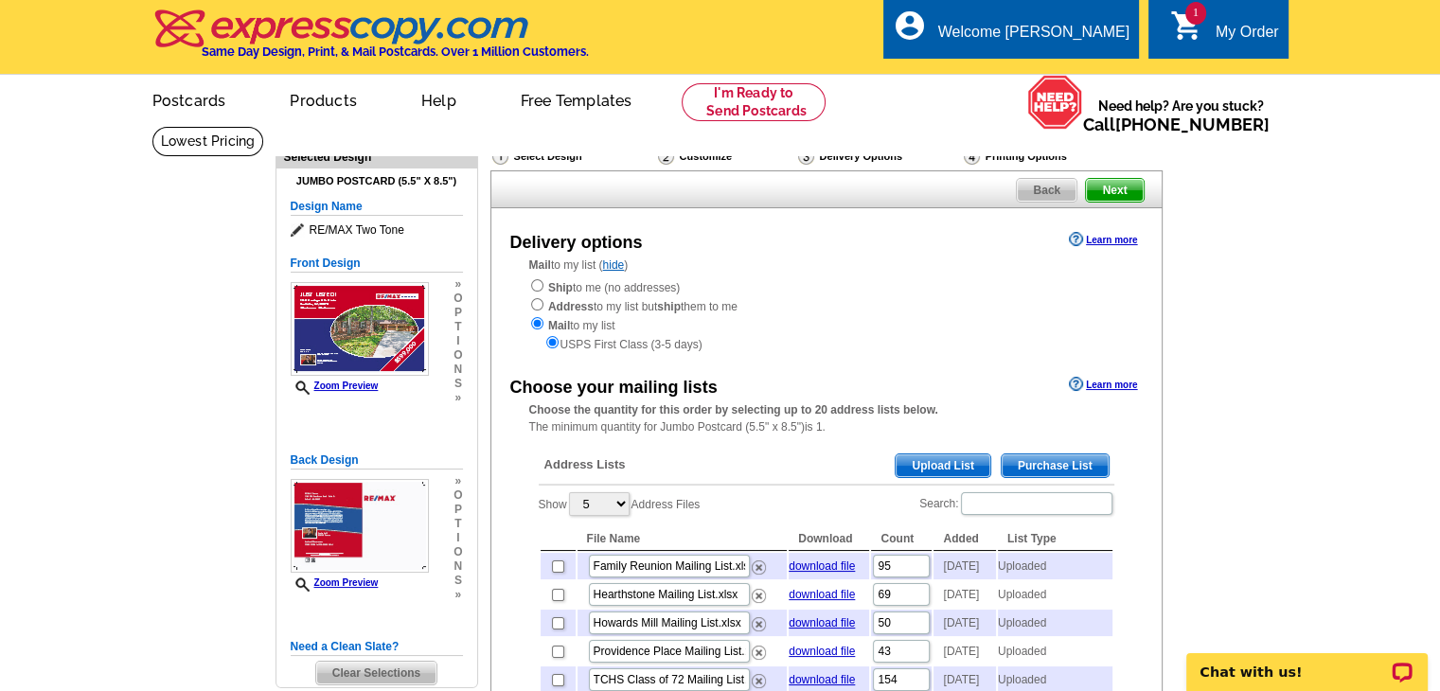
click at [944, 463] on span "Upload List" at bounding box center [943, 466] width 94 height 23
click at [954, 463] on span "Upload List" at bounding box center [943, 466] width 94 height 23
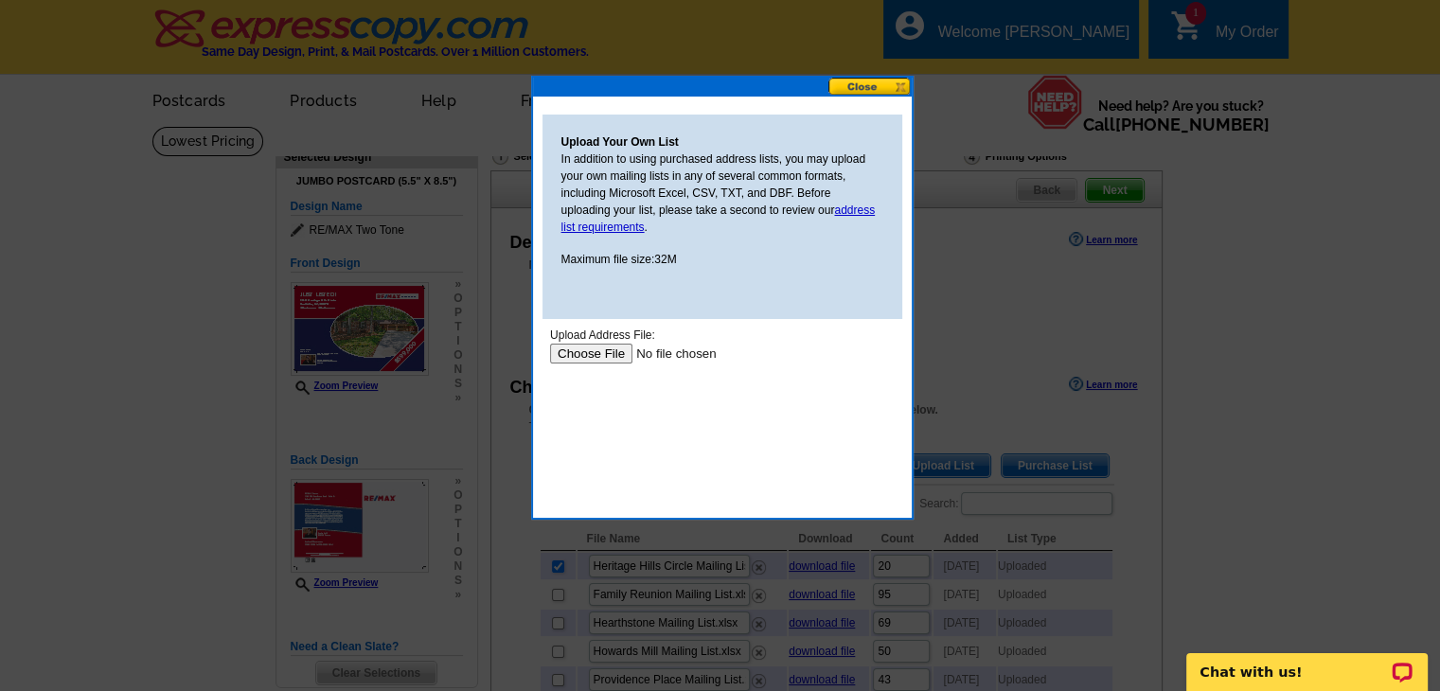
click at [609, 348] on input "file" at bounding box center [669, 354] width 240 height 20
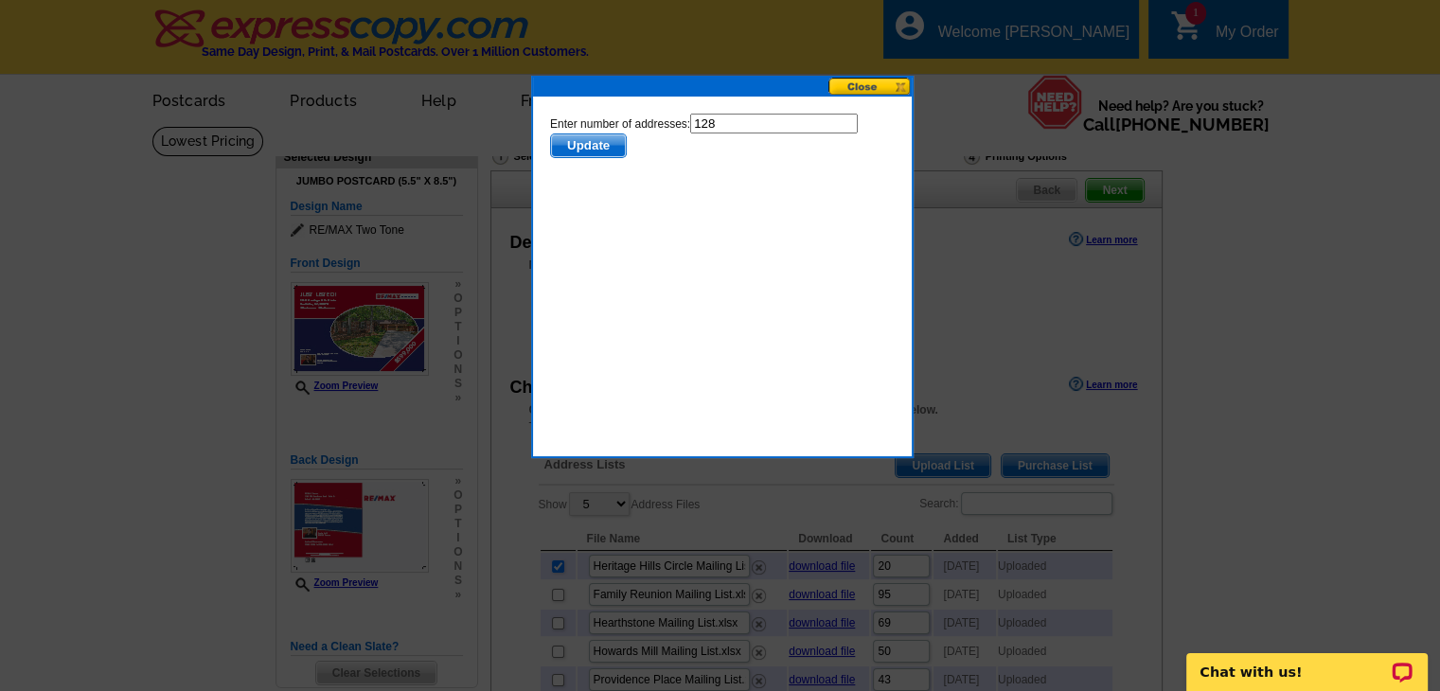
click at [588, 142] on span "Update" at bounding box center [587, 145] width 75 height 23
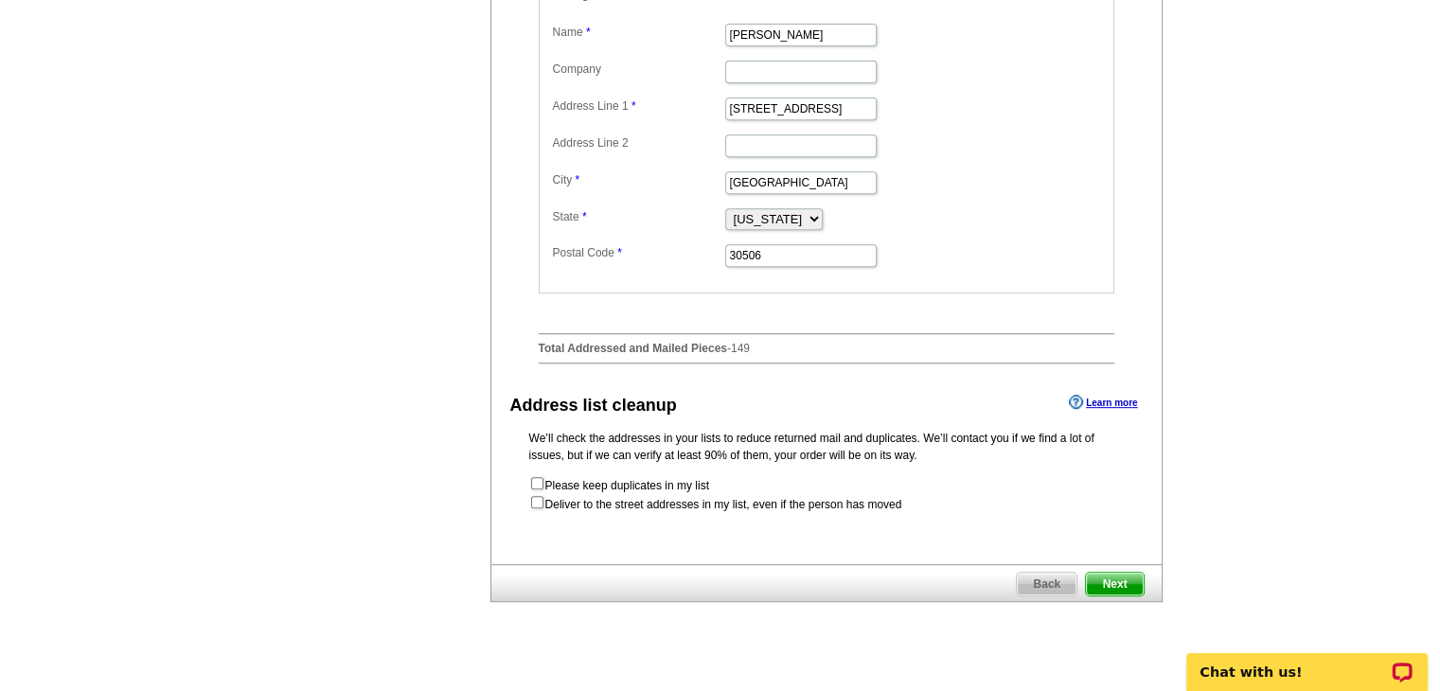
scroll to position [820, 0]
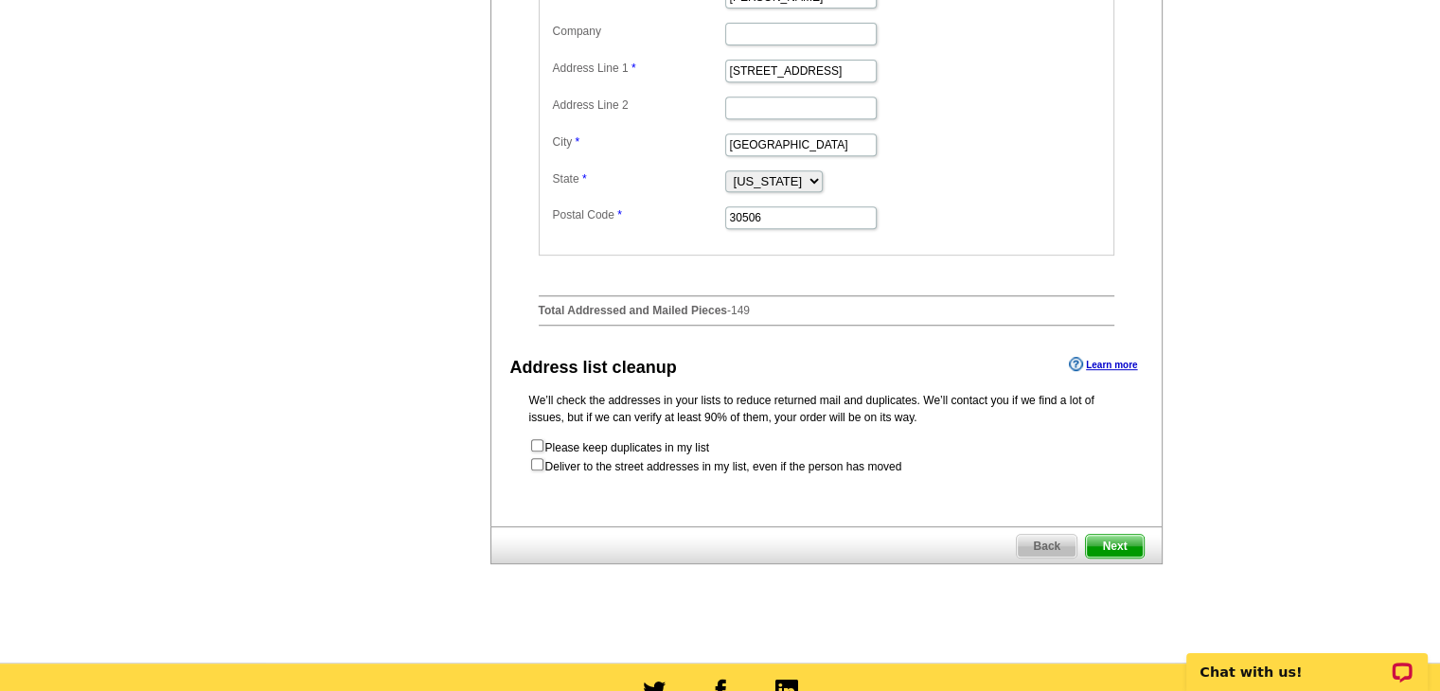
click at [1106, 558] on span "Next" at bounding box center [1114, 546] width 57 height 23
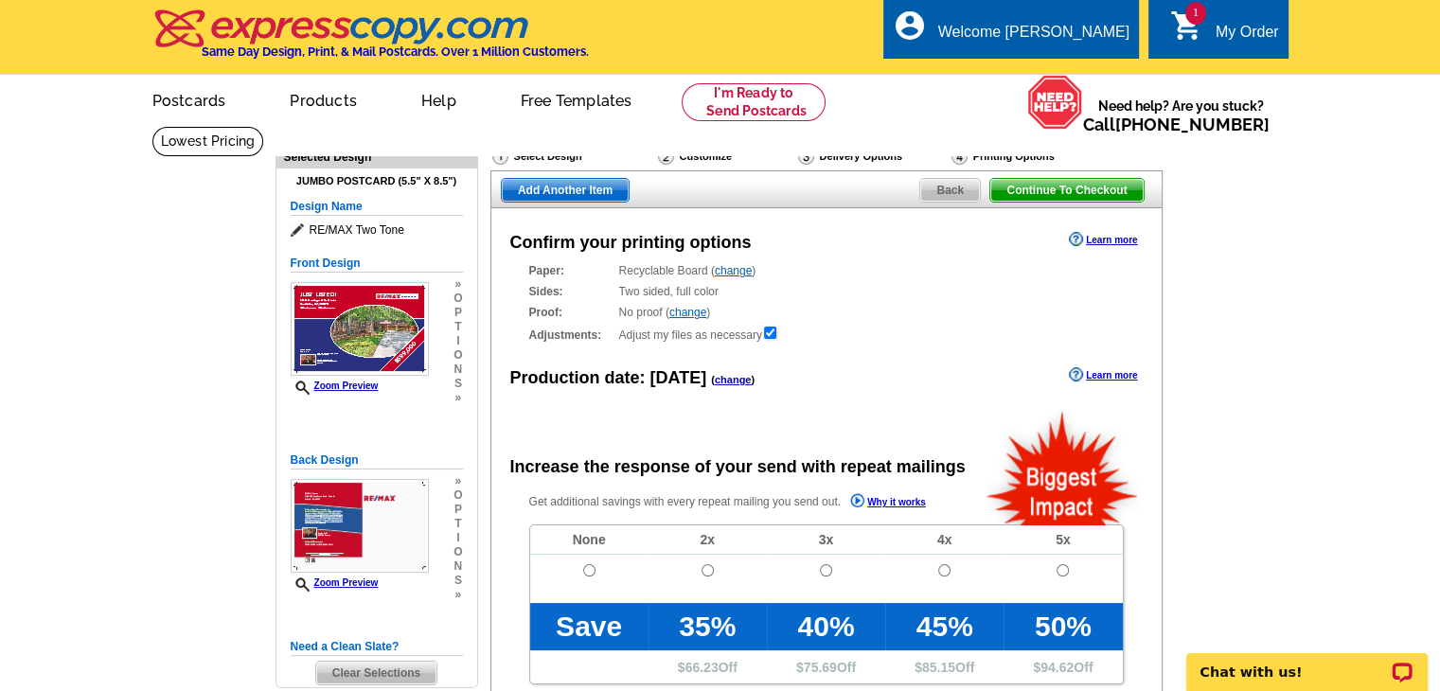
radio input "false"
click at [585, 576] on input "radio" at bounding box center [589, 570] width 12 height 12
radio input "true"
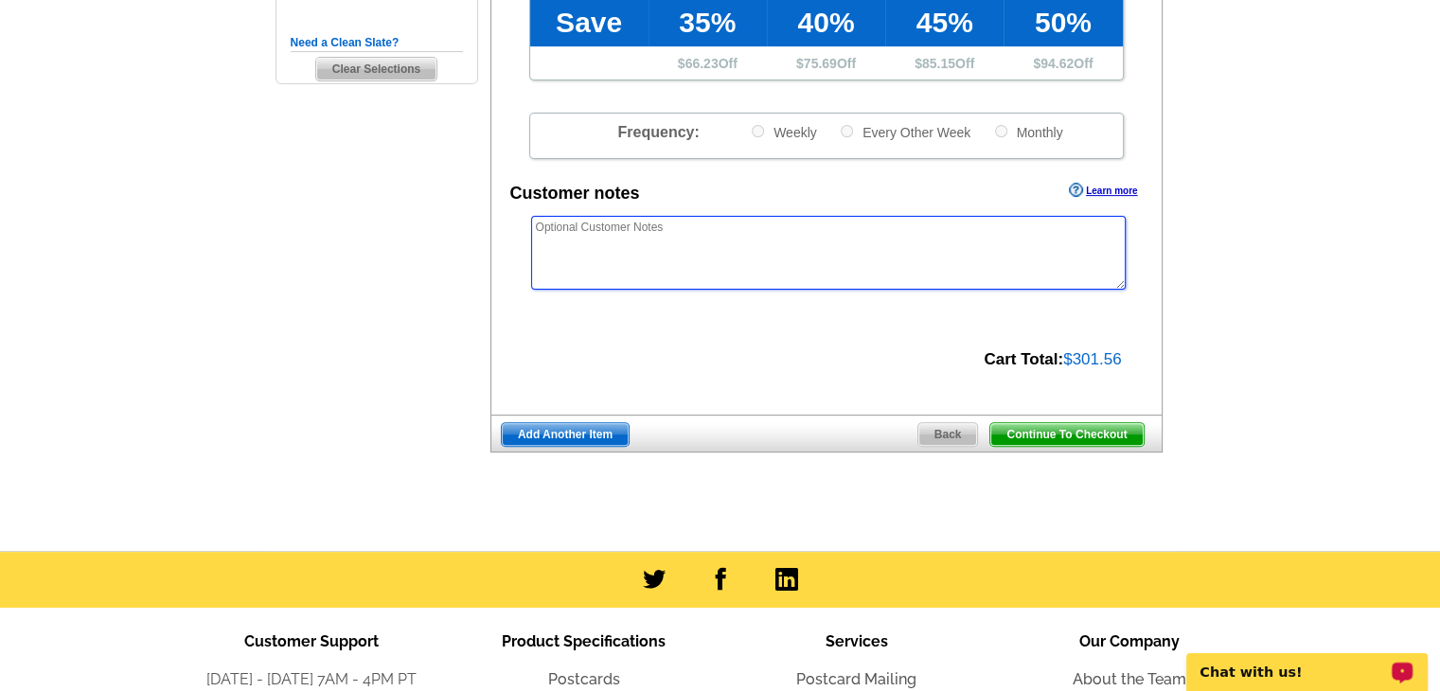
click at [640, 243] on textarea at bounding box center [828, 253] width 595 height 74
type textarea "Do not forward. If unable to deliver as addressed, please return to sender. Tha…"
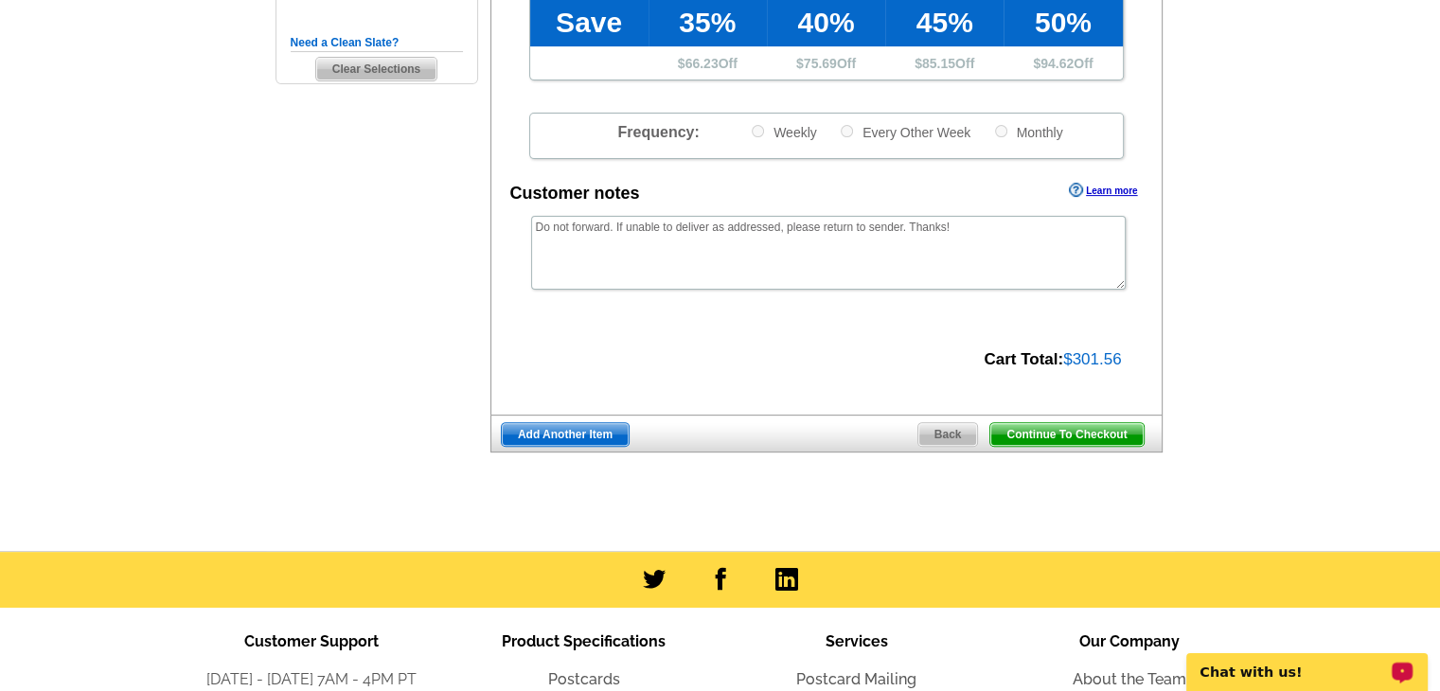
drag, startPoint x: 1019, startPoint y: 437, endPoint x: 1029, endPoint y: 433, distance: 11.1
click at [1019, 437] on span "Continue To Checkout" at bounding box center [1066, 434] width 152 height 23
click at [1029, 433] on span "Continue To Checkout" at bounding box center [1066, 434] width 152 height 23
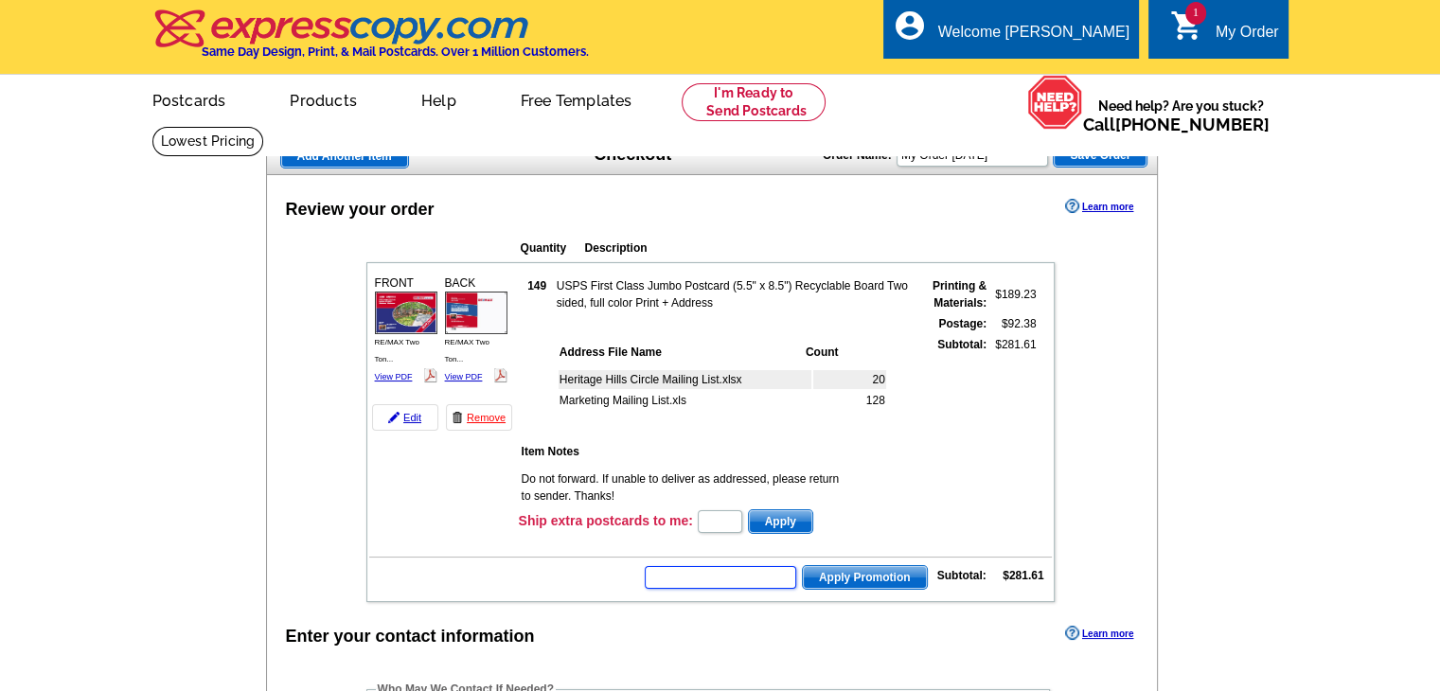
click at [745, 573] on input "text" at bounding box center [721, 577] width 152 height 23
type input "E3025"
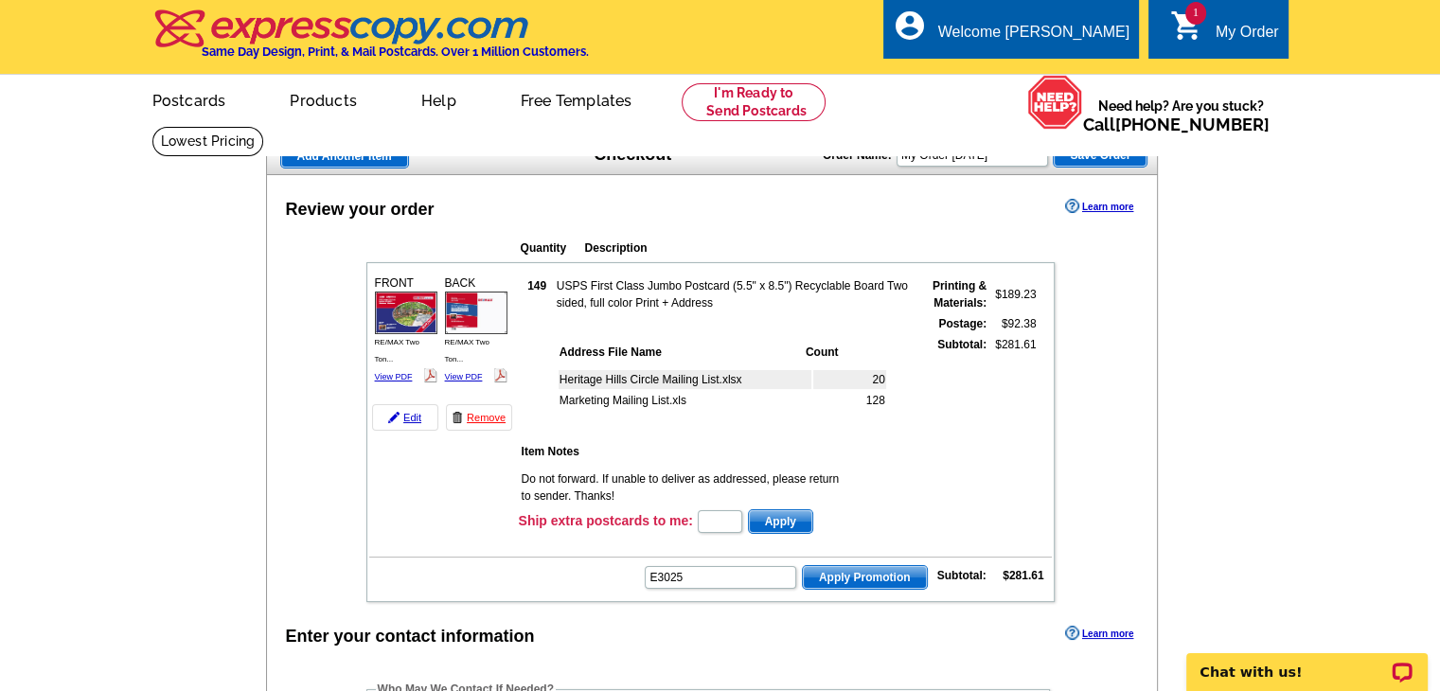
click at [871, 572] on span "Apply Promotion" at bounding box center [865, 577] width 124 height 23
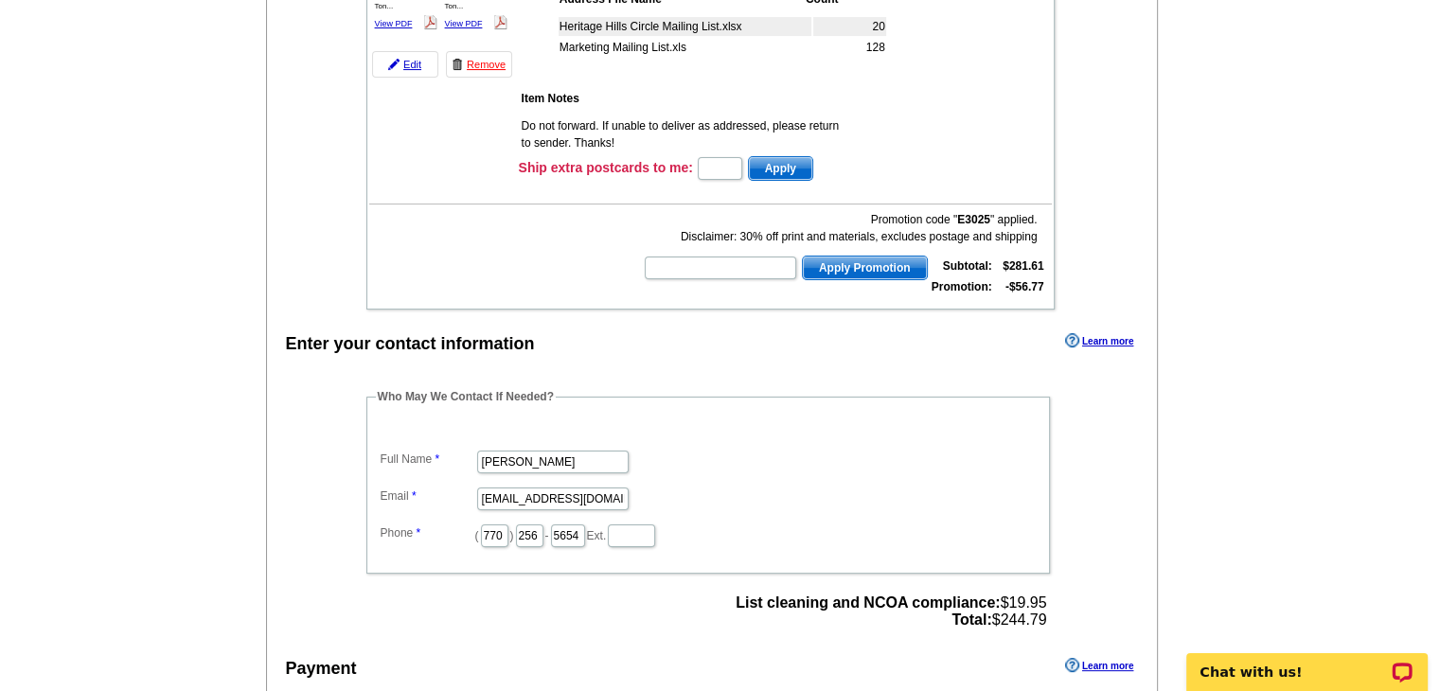
scroll to position [958, 0]
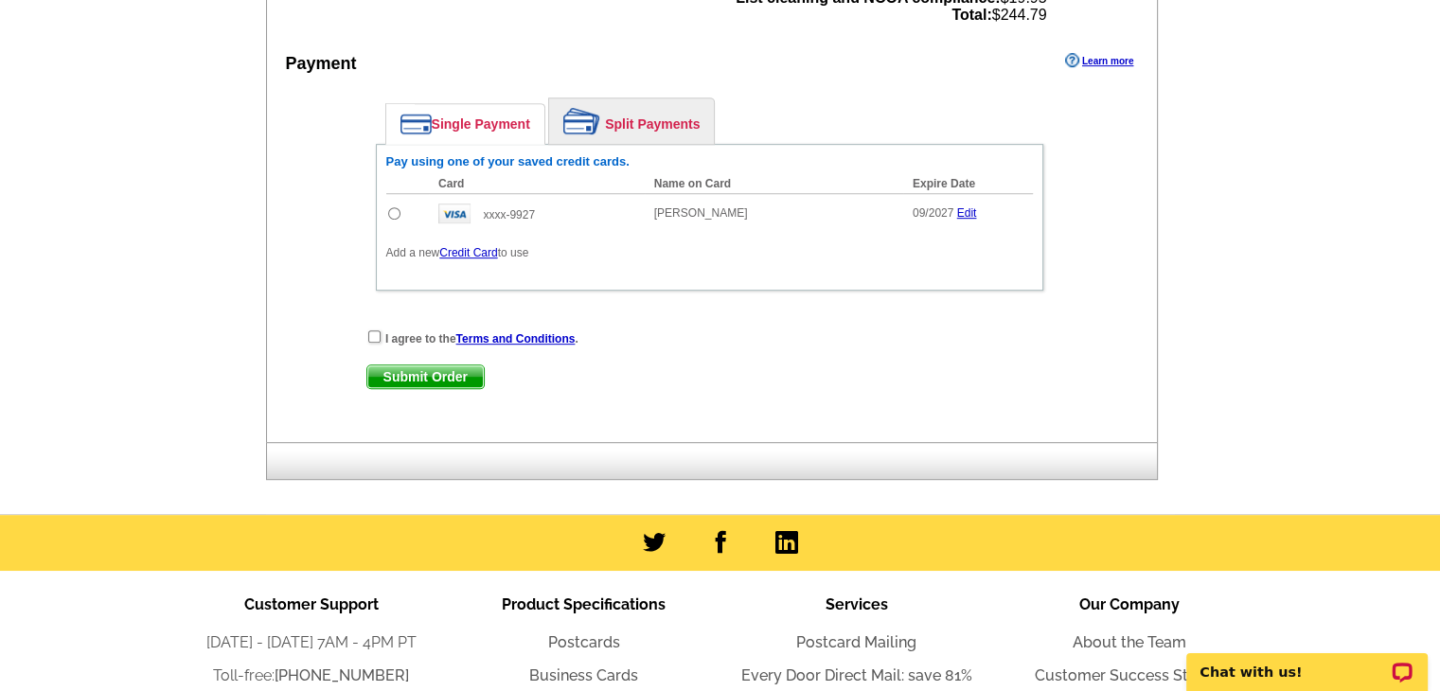
click at [462, 246] on link "Credit Card" at bounding box center [468, 252] width 58 height 13
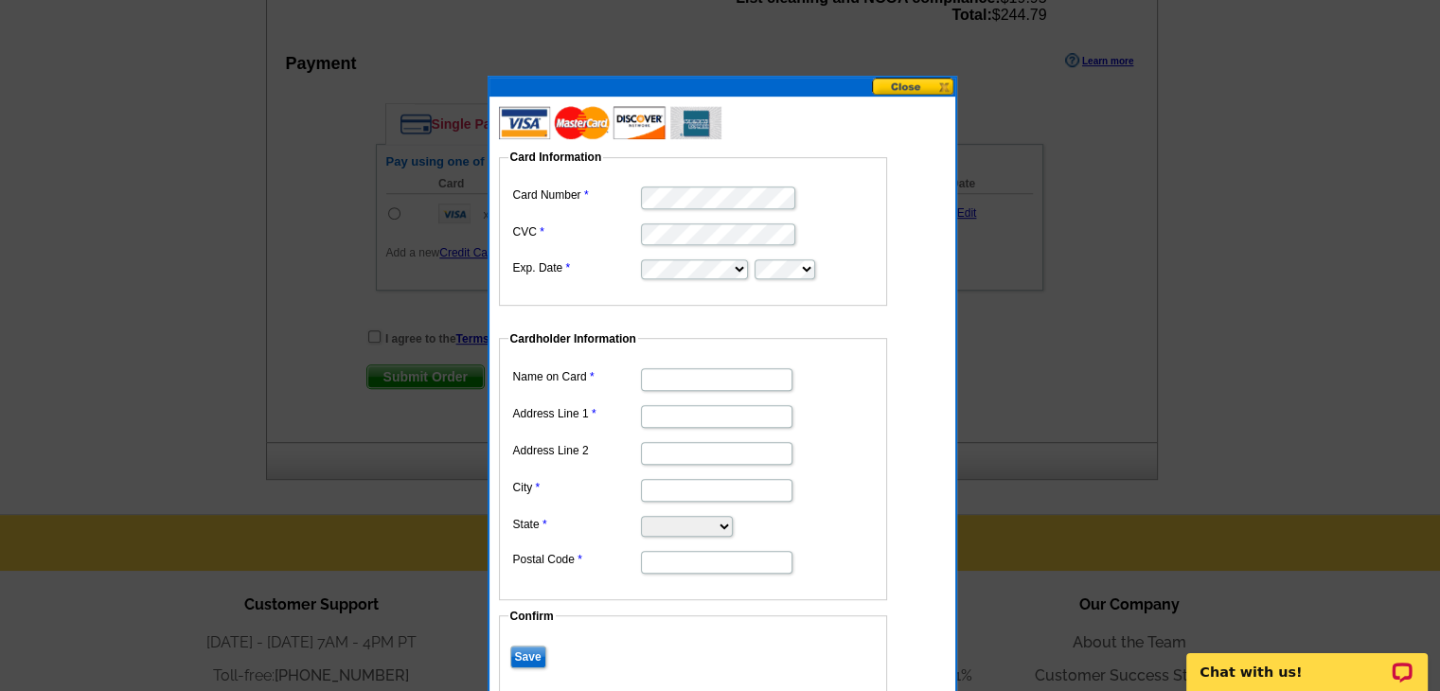
type input "[PERSON_NAME]"
click at [701, 421] on input "Address Line 1" at bounding box center [717, 416] width 152 height 23
type input "[STREET_ADDRESS]"
type input "Gainesville"
select select "GA"
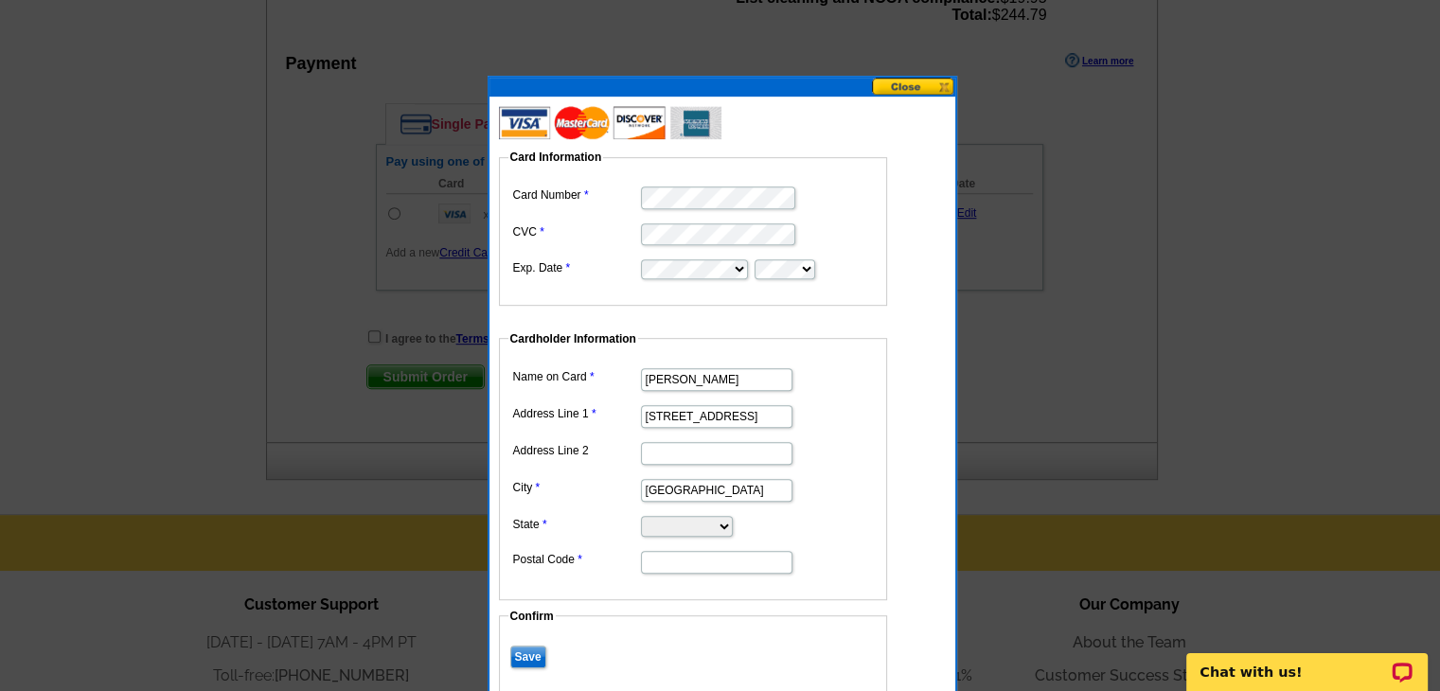
type input "30506"
click at [528, 652] on input "Save" at bounding box center [528, 657] width 36 height 23
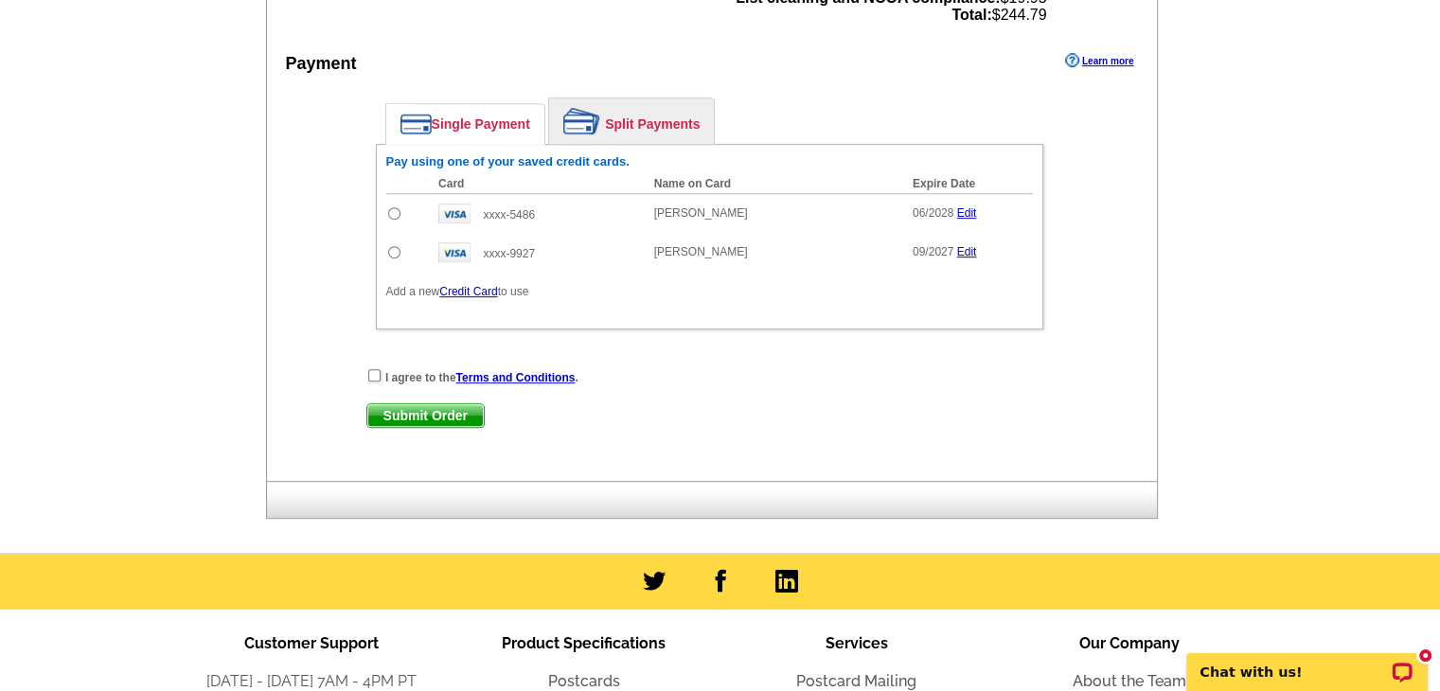
click at [395, 207] on input "radio" at bounding box center [394, 213] width 12 height 12
radio input "true"
click at [371, 369] on input "checkbox" at bounding box center [374, 375] width 12 height 12
checkbox input "true"
click at [434, 408] on span "Submit Order" at bounding box center [425, 415] width 116 height 23
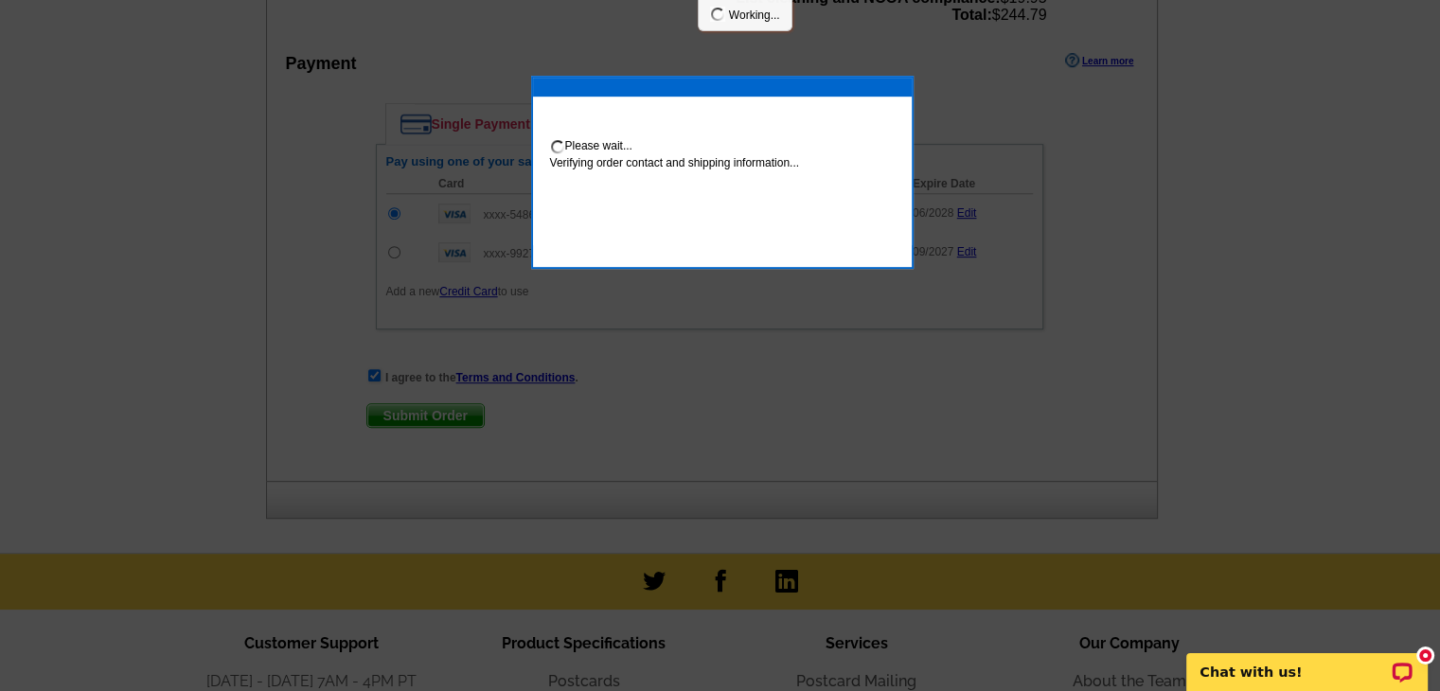
scroll to position [1053, 0]
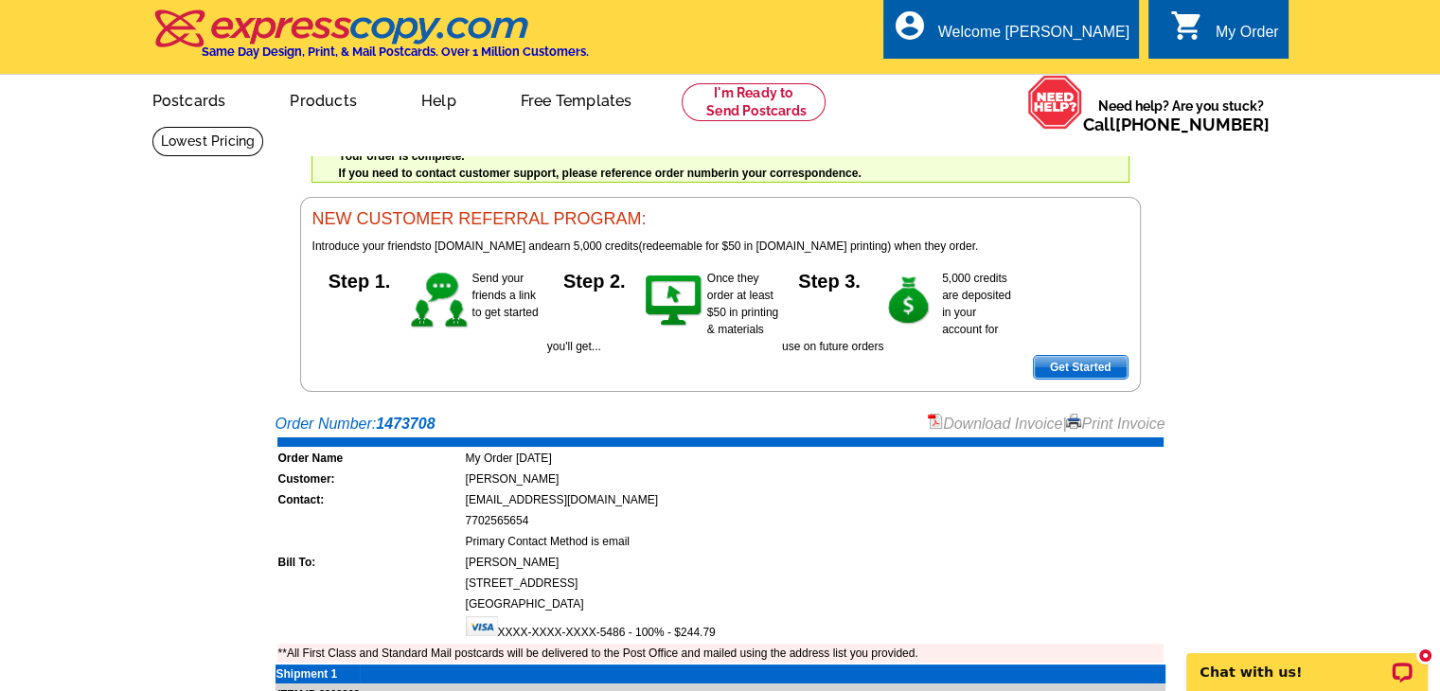
click at [1100, 421] on link "Print Invoice" at bounding box center [1115, 424] width 98 height 16
click at [1089, 113] on link "Logout" at bounding box center [1099, 106] width 48 height 17
